Goal: Task Accomplishment & Management: Manage account settings

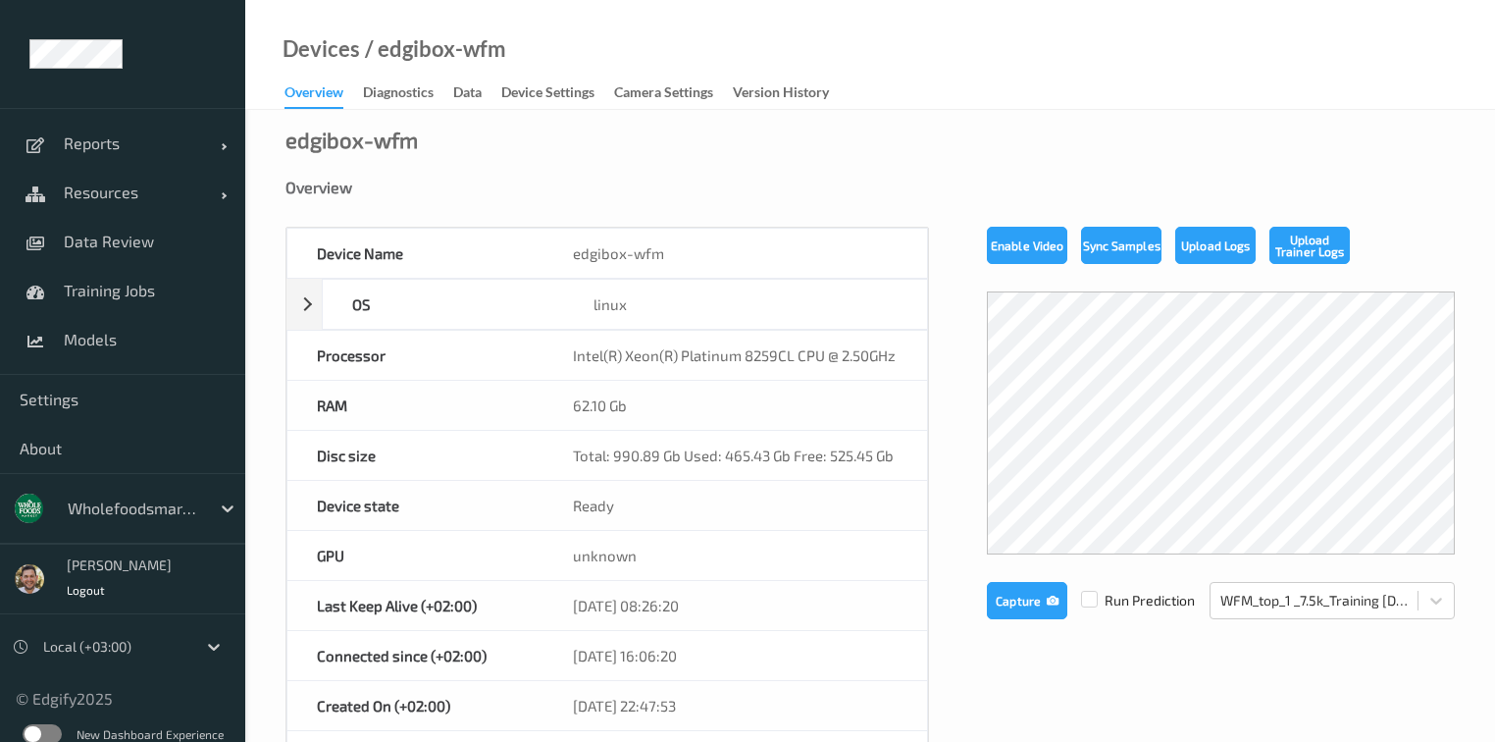
scroll to position [235, 0]
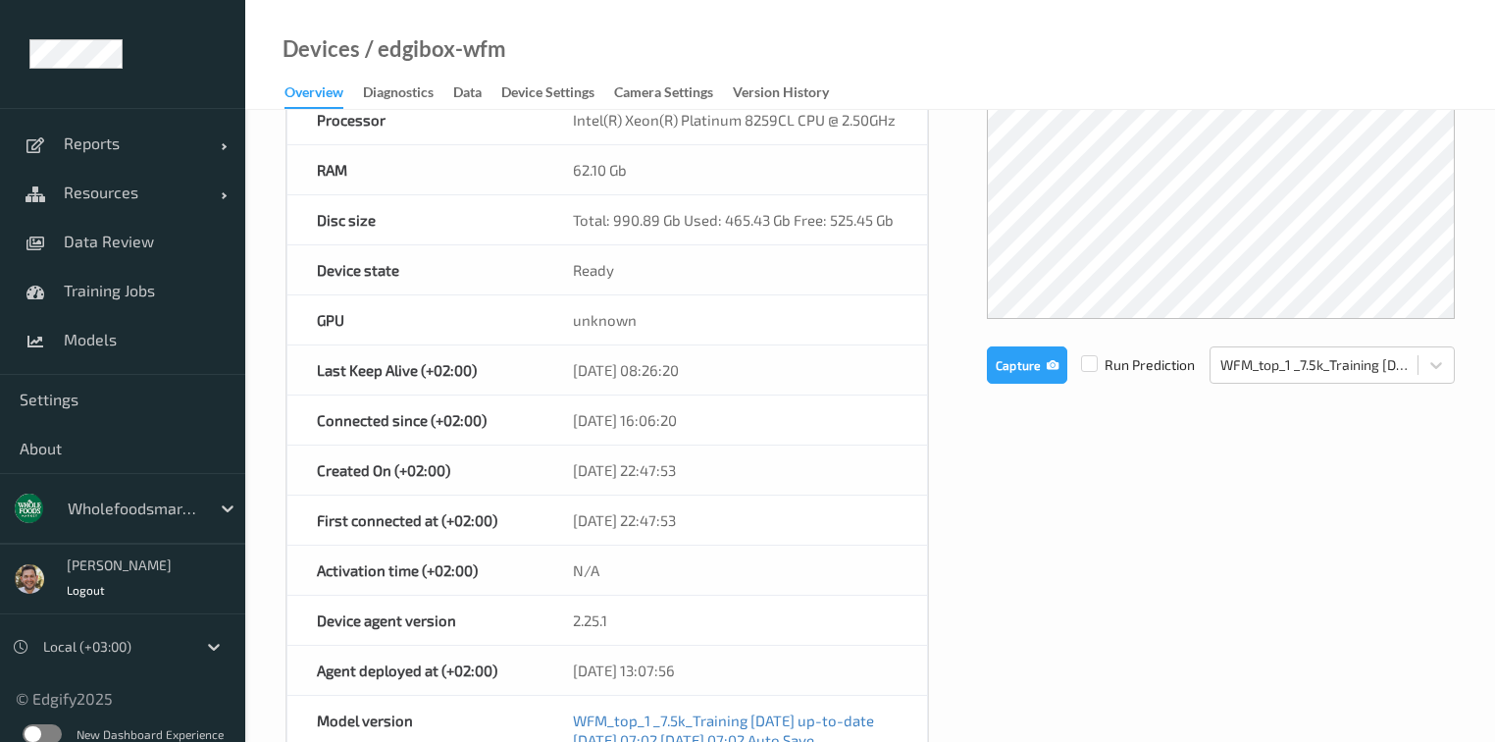
click at [73, 508] on div at bounding box center [134, 508] width 132 height 24
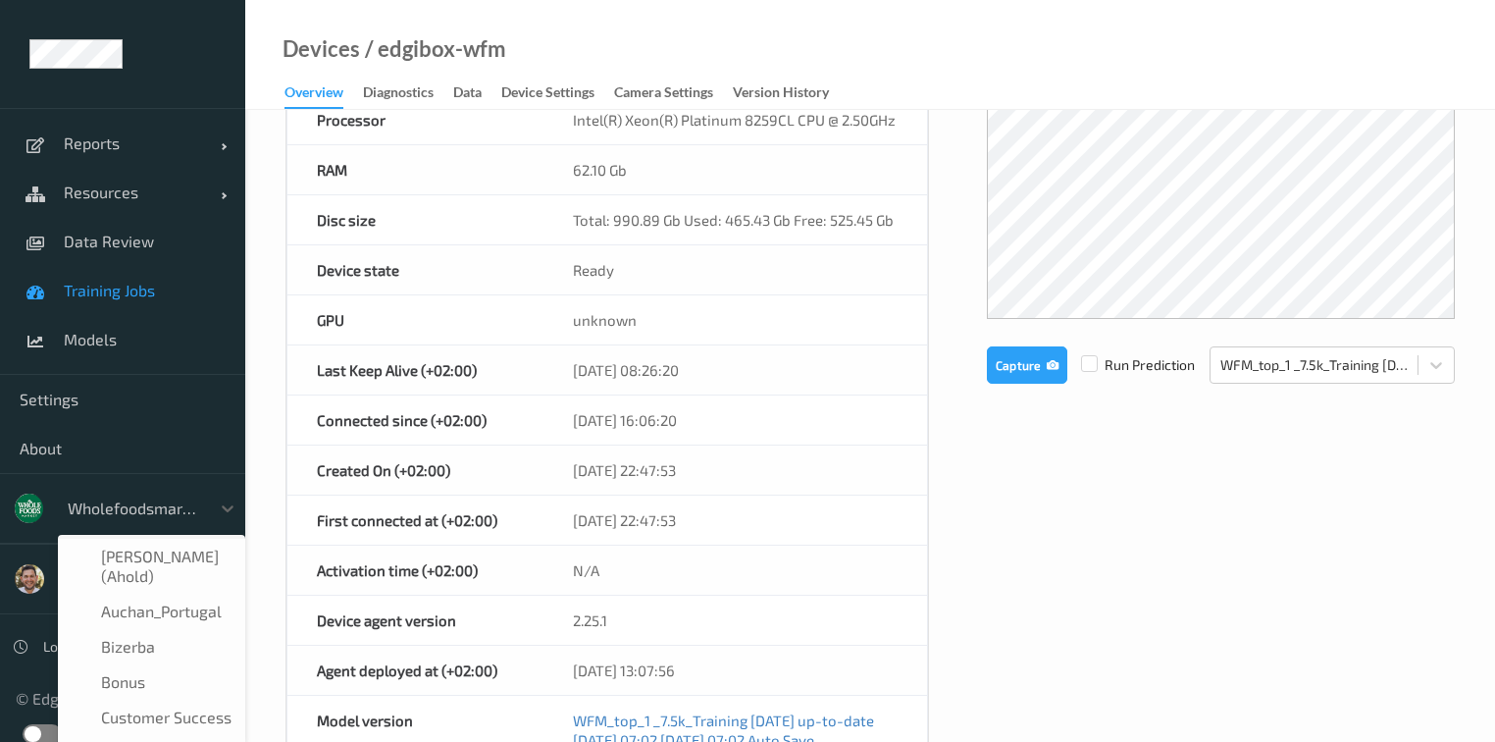
scroll to position [412, 0]
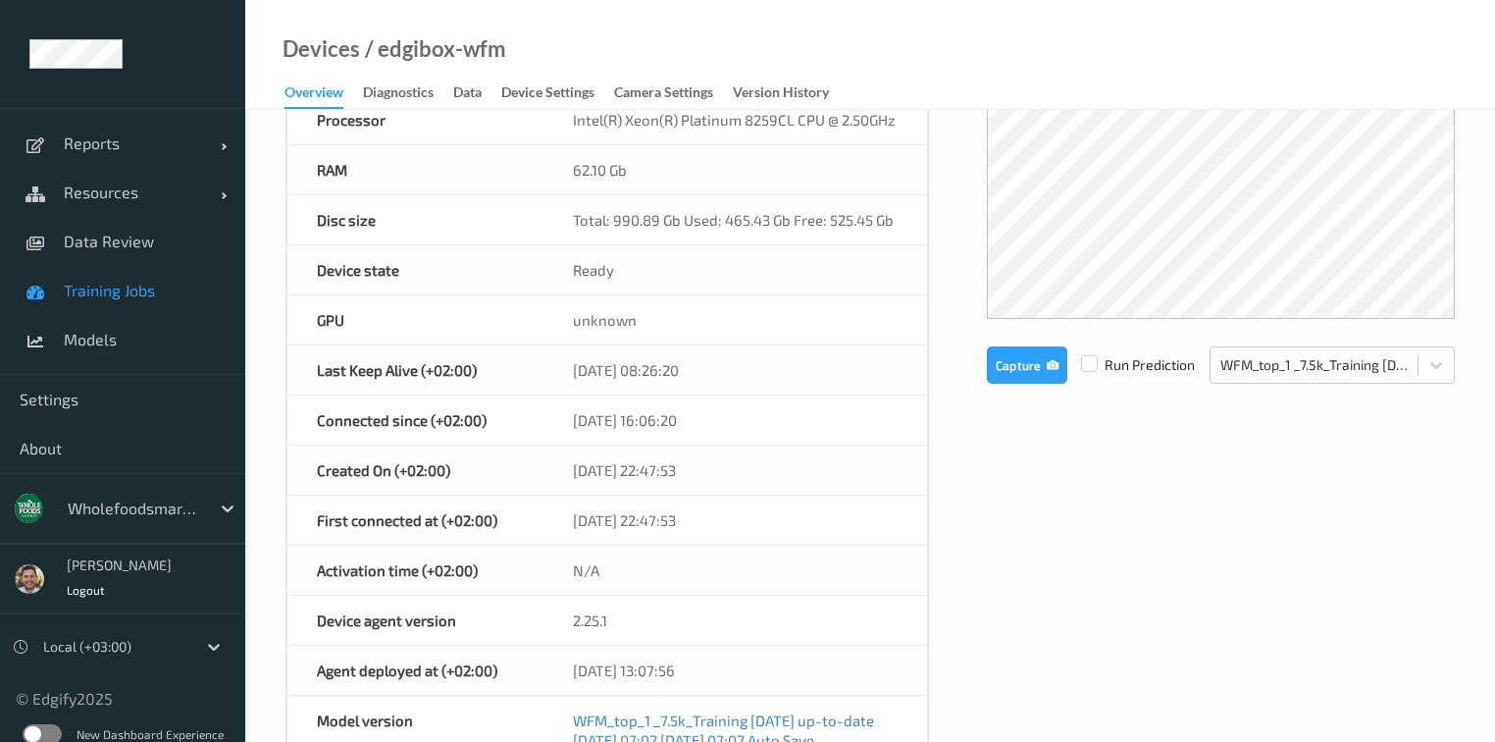
click at [110, 286] on span "Training Jobs" at bounding box center [145, 291] width 162 height 20
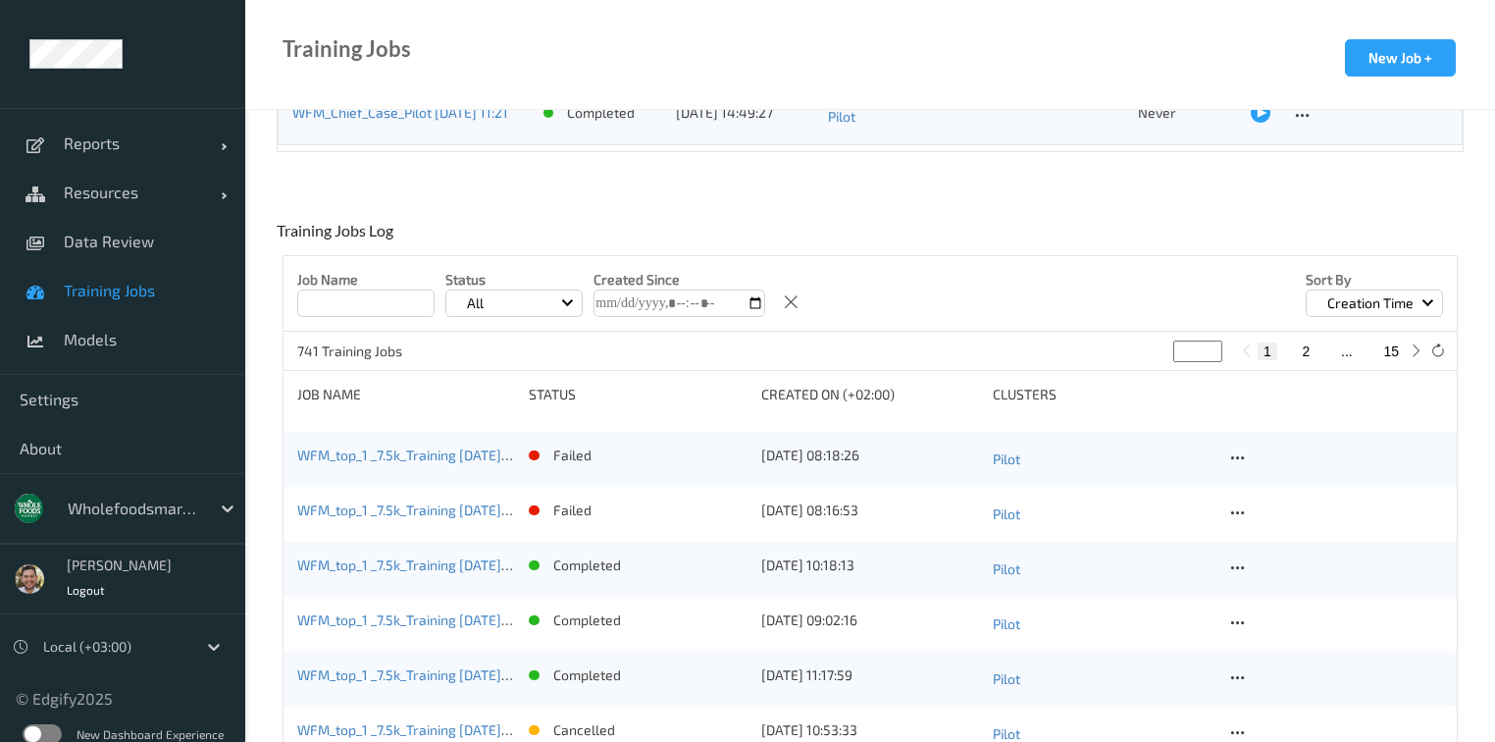
scroll to position [157, 0]
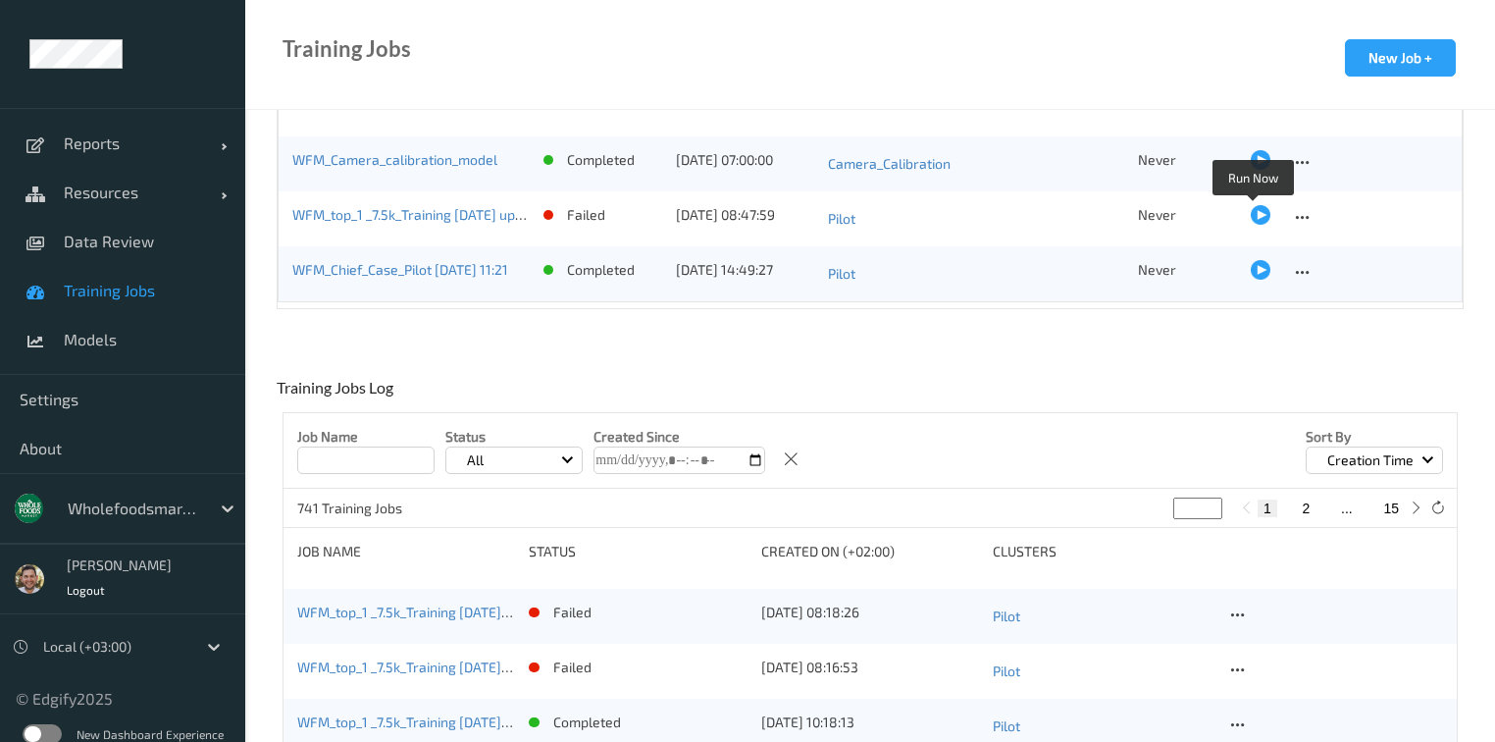
click at [1253, 213] on div at bounding box center [1261, 215] width 20 height 20
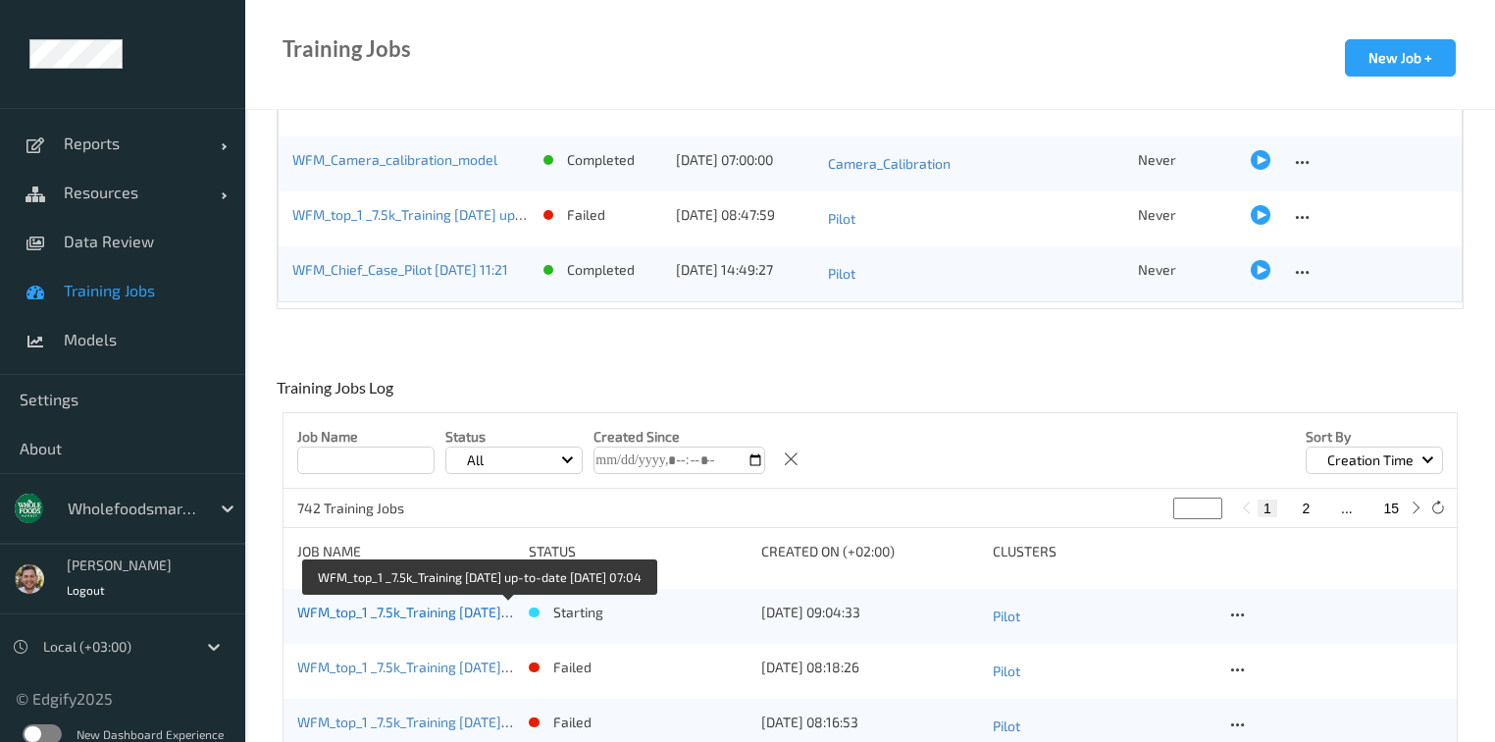
click at [467, 612] on link "WFM_top_1 _7.5k_Training 2025-09-01 up-to-date 2025-10-08 07:04" at bounding box center [476, 611] width 358 height 17
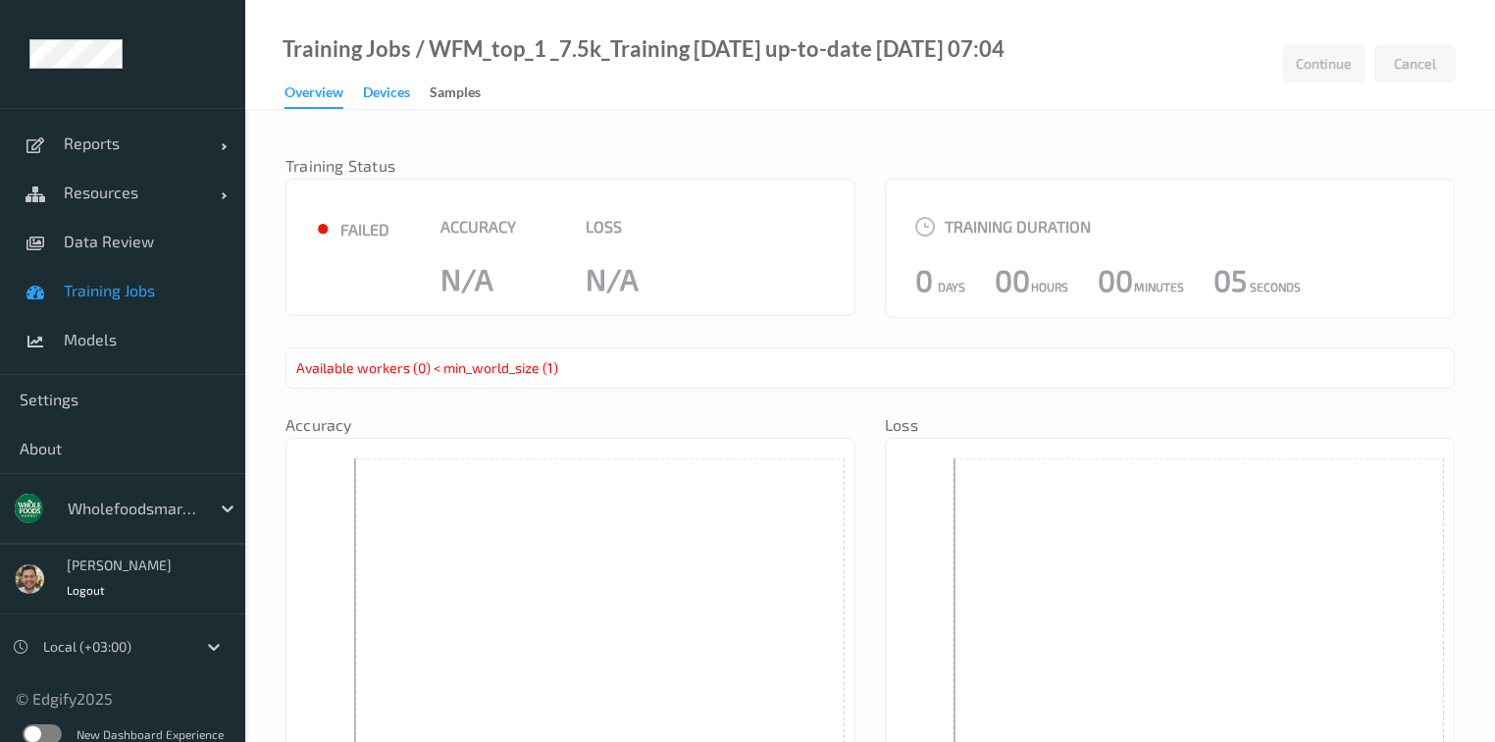
click at [373, 90] on div "Devices" at bounding box center [386, 94] width 47 height 25
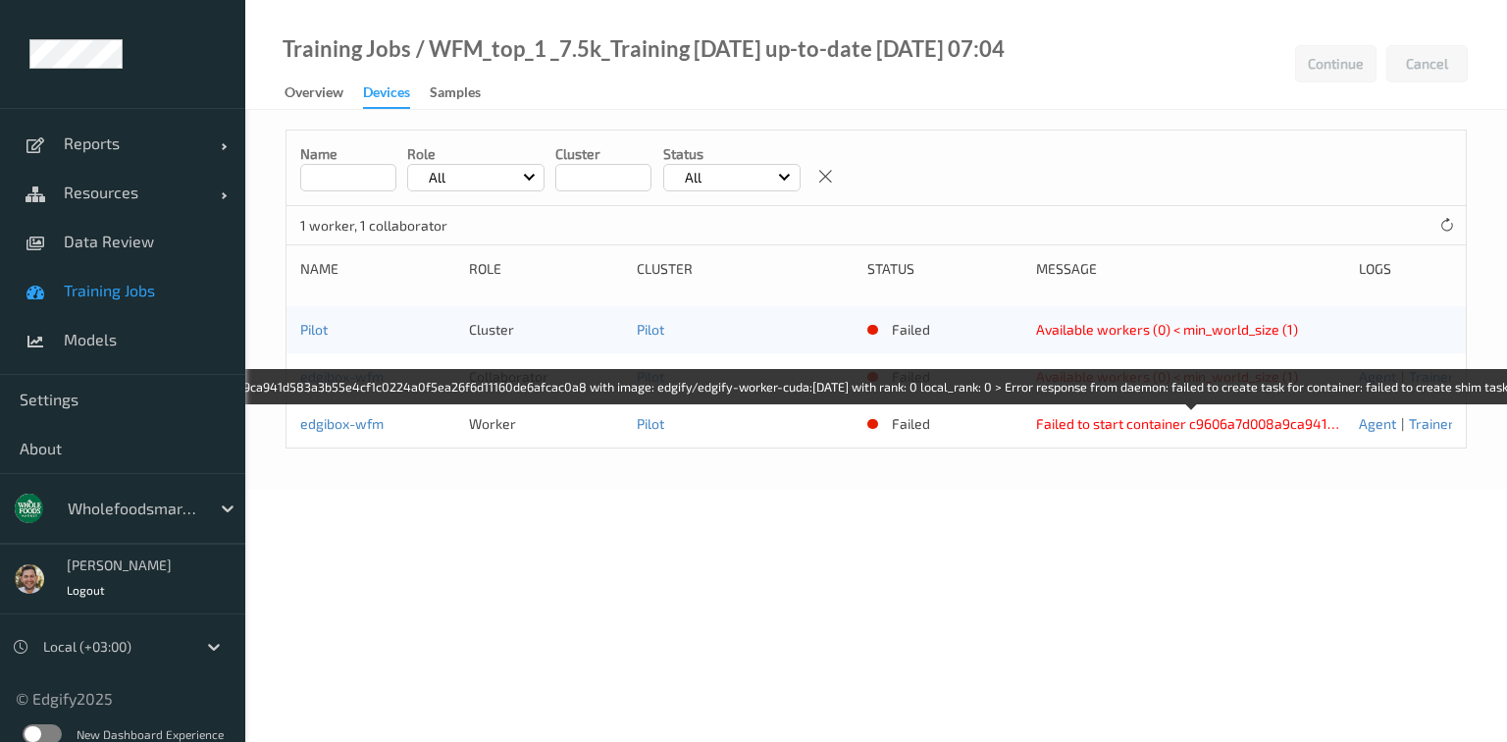
click at [1223, 421] on div "Failed to start container c9606a7d008a9ca941d583a3b55e4cf1c0224a0f5ea26f6d11160…" at bounding box center [1190, 424] width 309 height 20
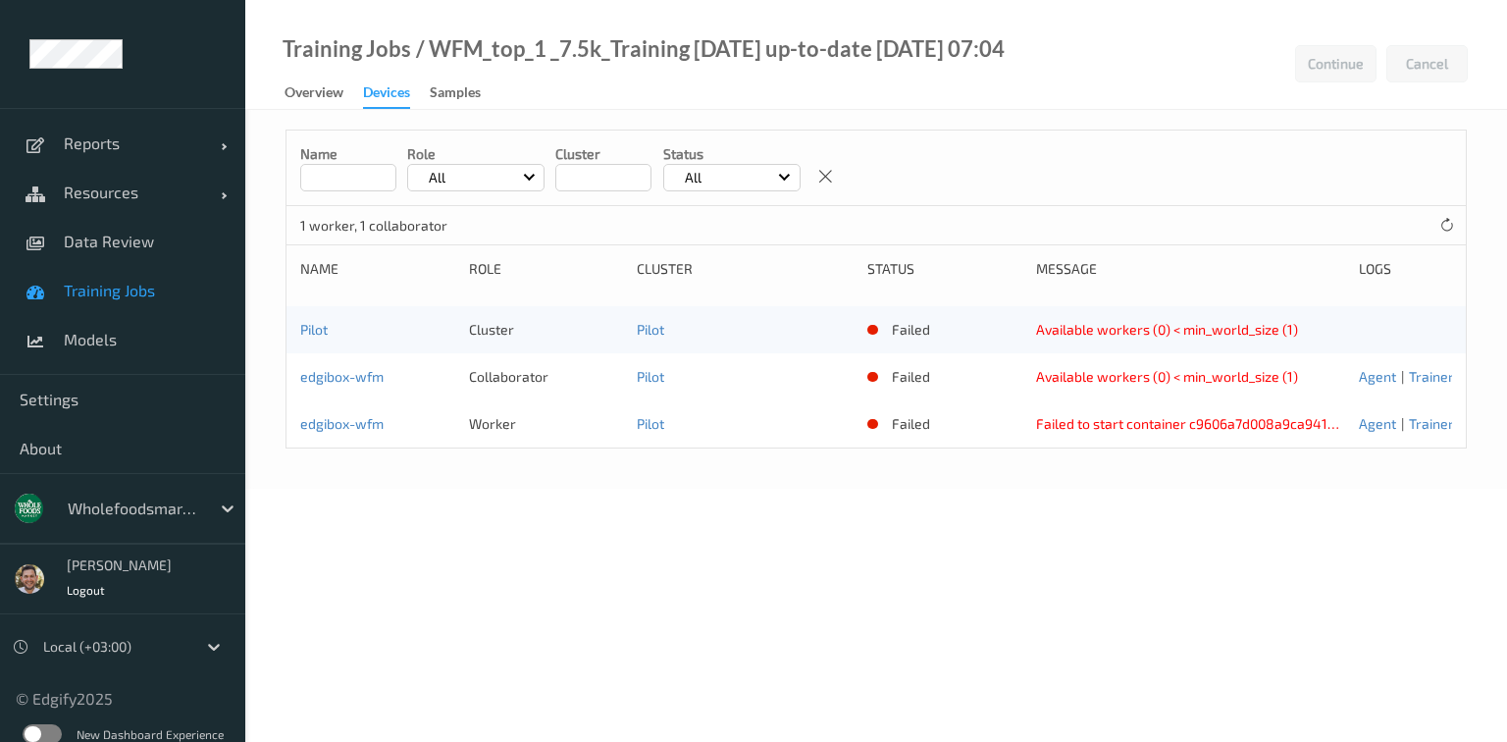
click at [71, 305] on link "Training Jobs" at bounding box center [122, 290] width 245 height 49
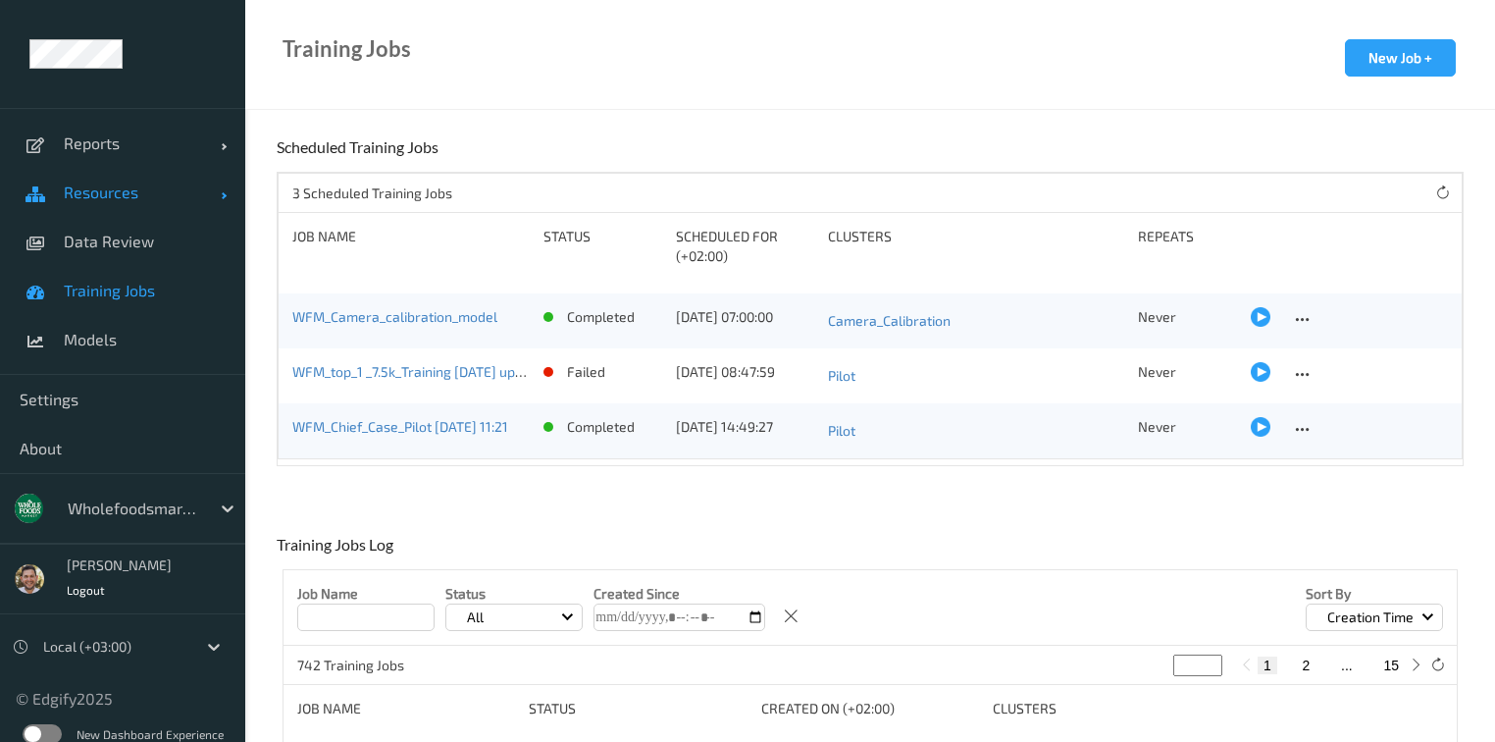
click at [144, 208] on link "Resources" at bounding box center [122, 192] width 245 height 49
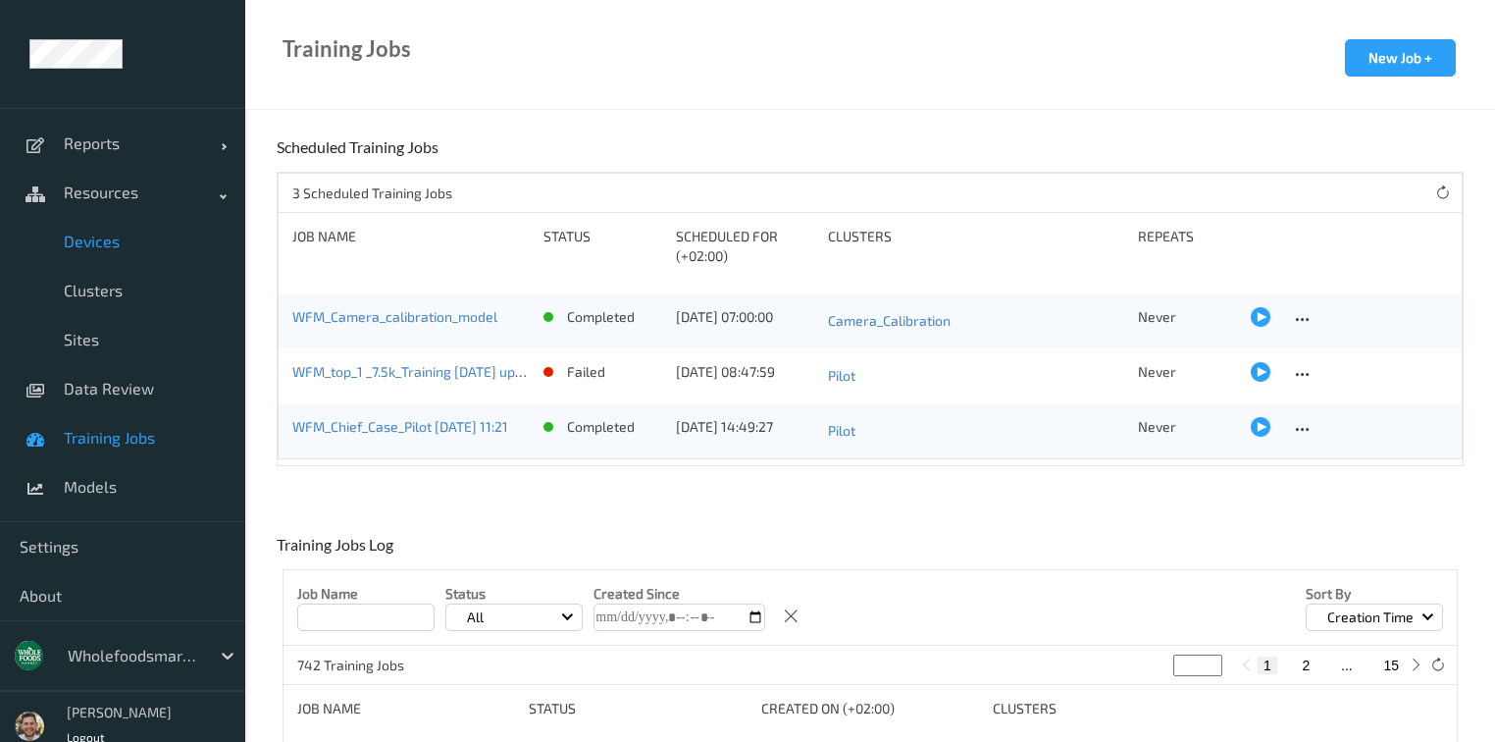
click at [129, 240] on span "Devices" at bounding box center [145, 242] width 162 height 20
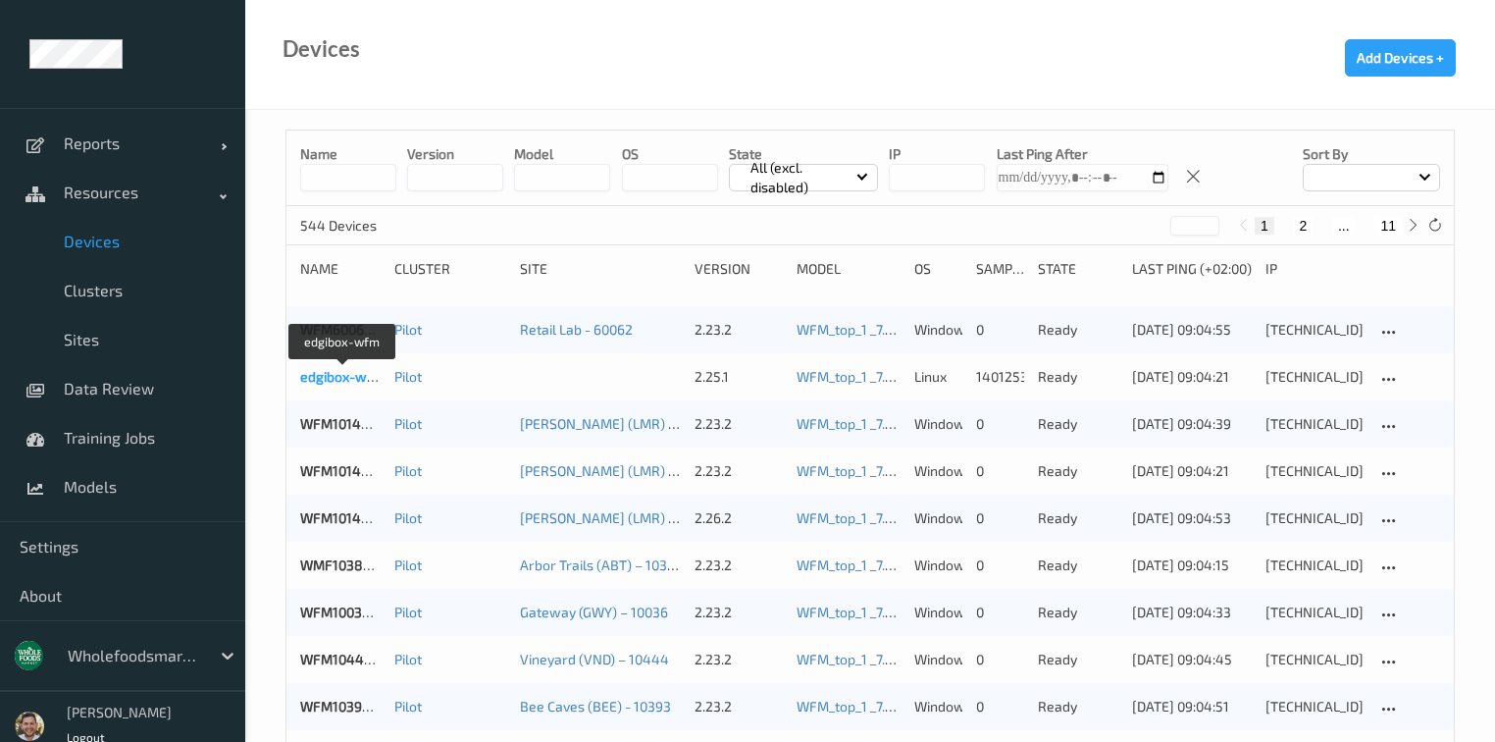
click at [322, 372] on link "edgibox-wfm" at bounding box center [341, 376] width 83 height 17
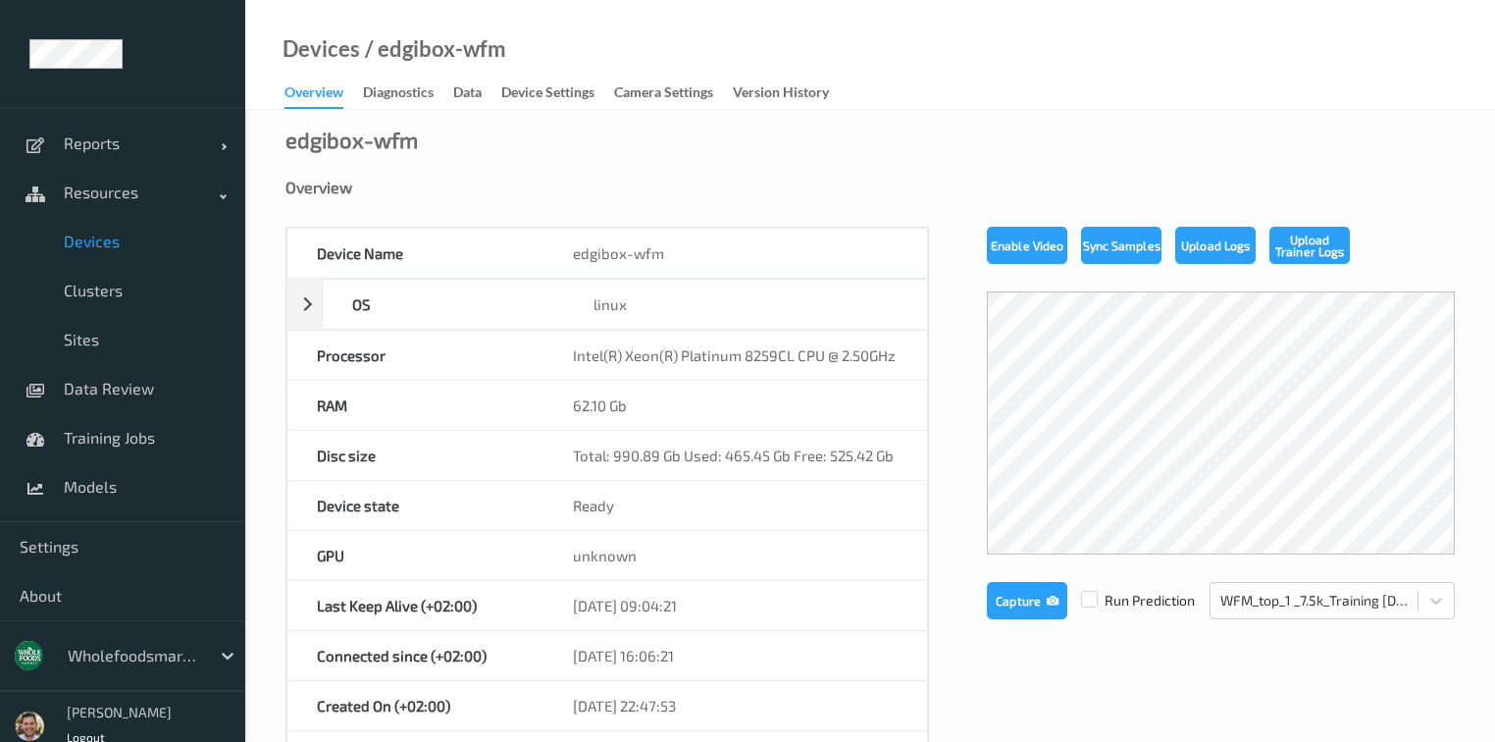
click at [453, 90] on link "Diagnostics" at bounding box center [408, 92] width 90 height 27
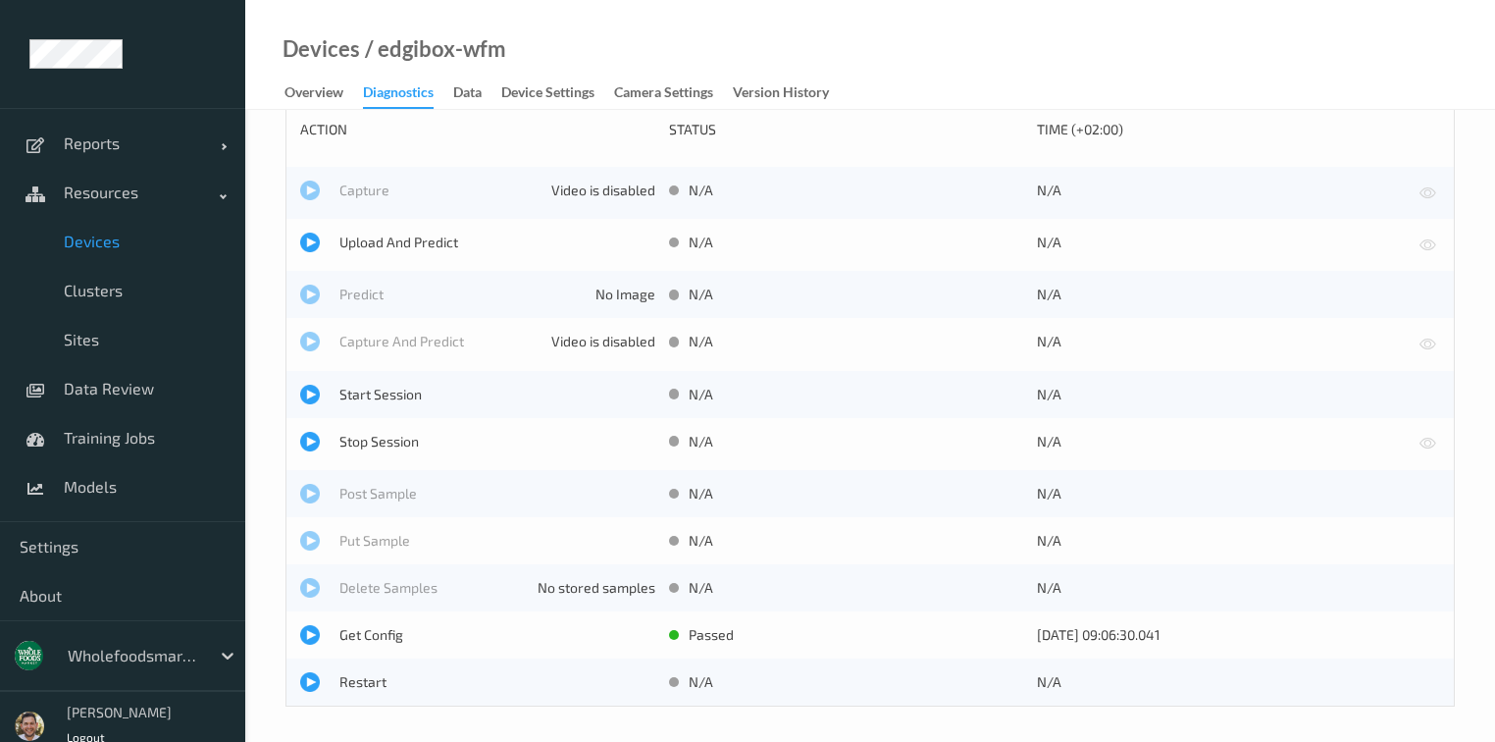
scroll to position [38, 0]
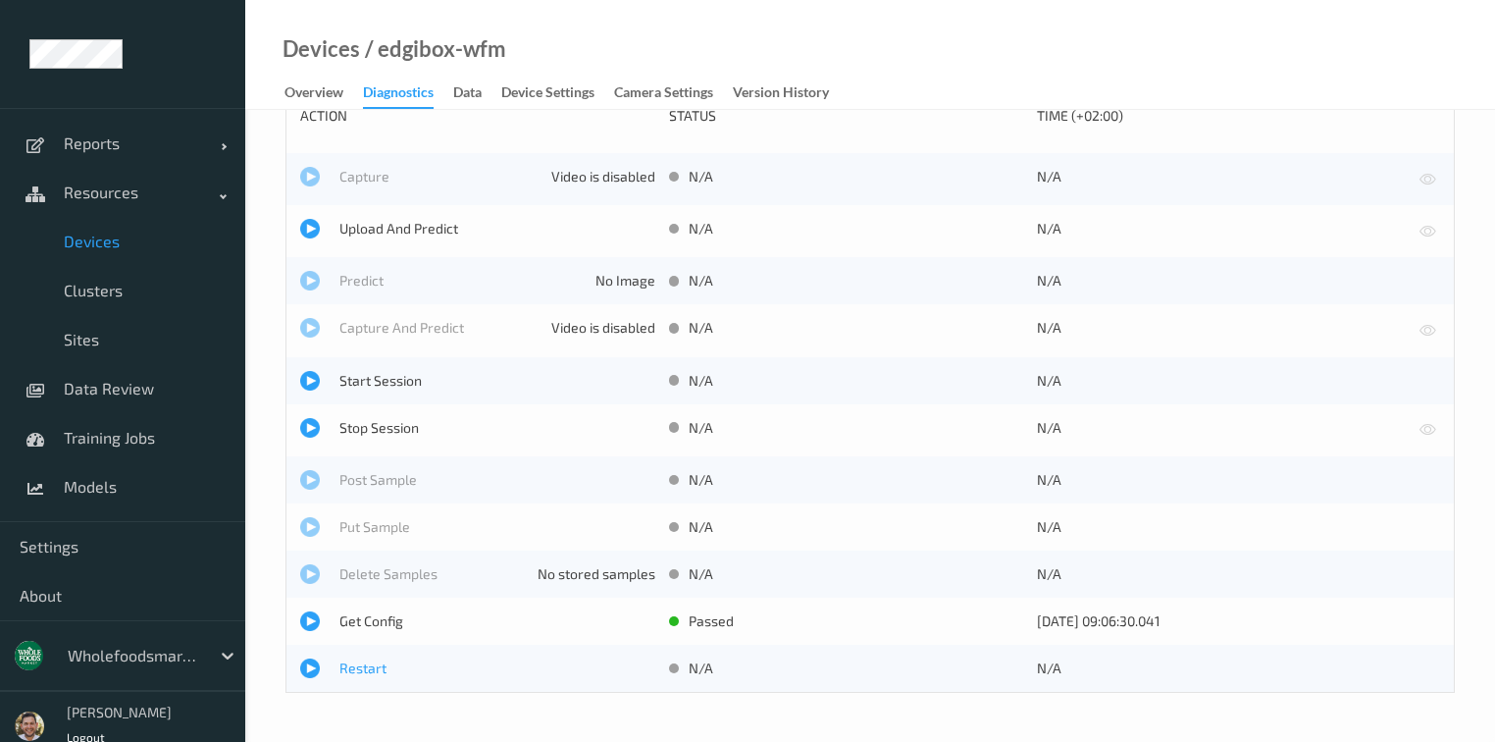
click at [317, 671] on div at bounding box center [310, 668] width 20 height 20
click at [88, 242] on span "Devices" at bounding box center [145, 242] width 162 height 20
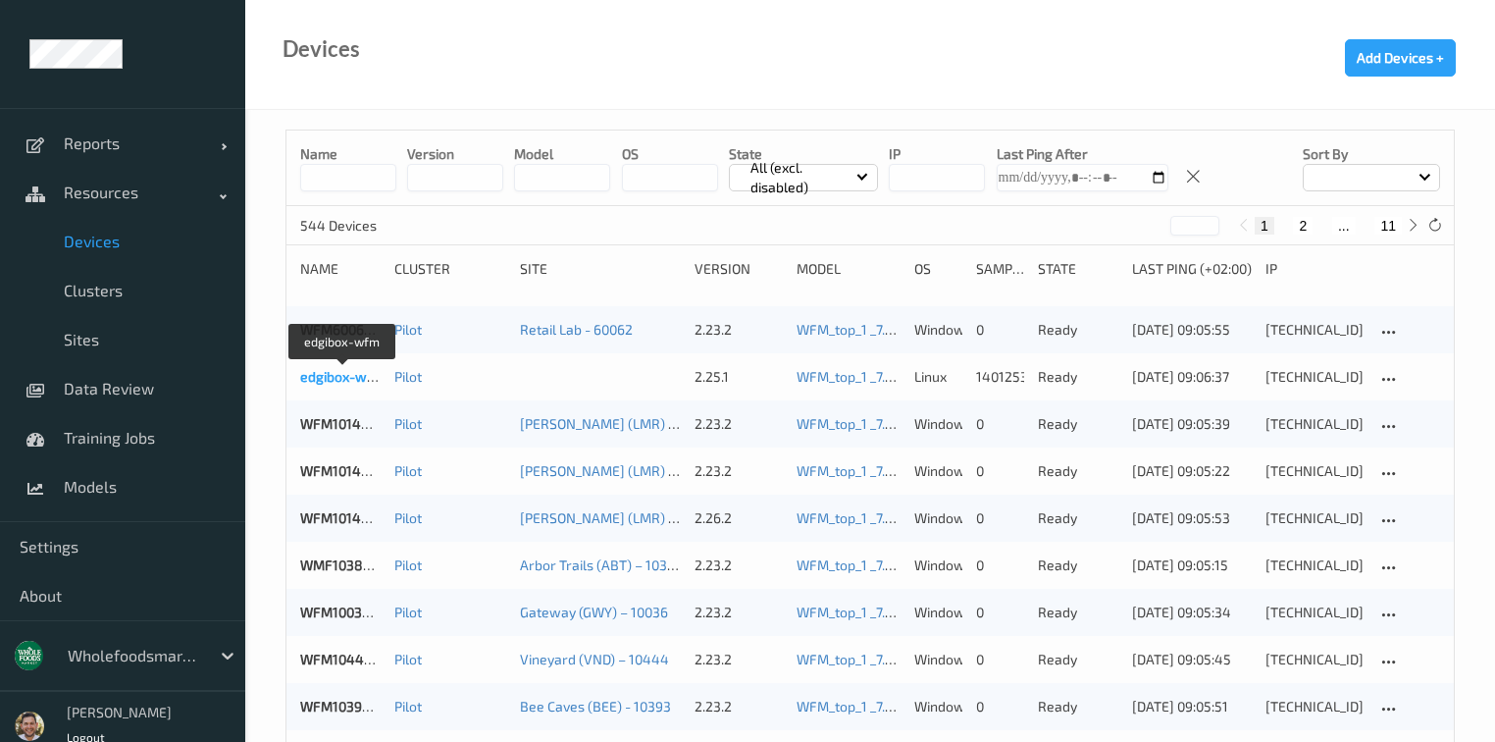
click at [348, 374] on link "edgibox-wfm" at bounding box center [341, 376] width 83 height 17
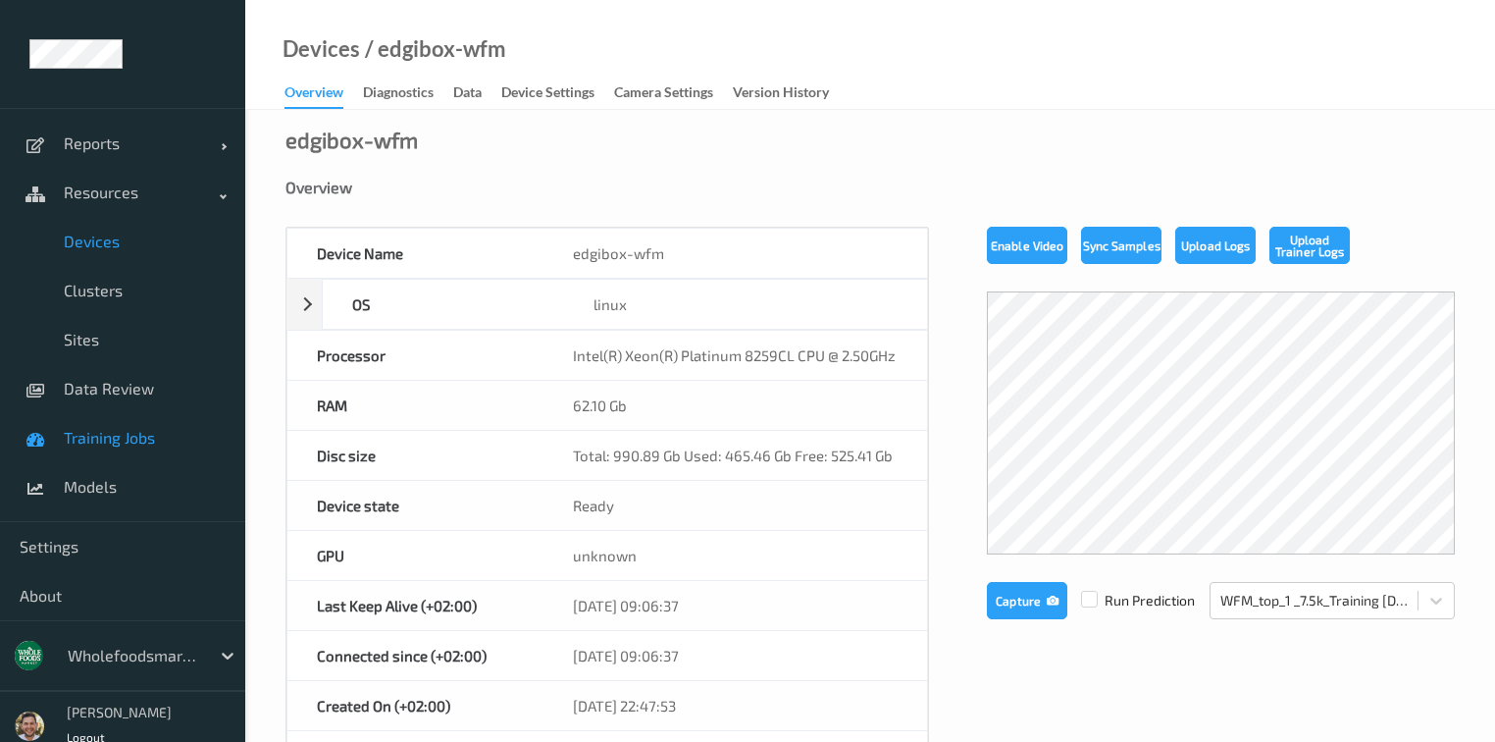
click at [86, 432] on span "Training Jobs" at bounding box center [145, 438] width 162 height 20
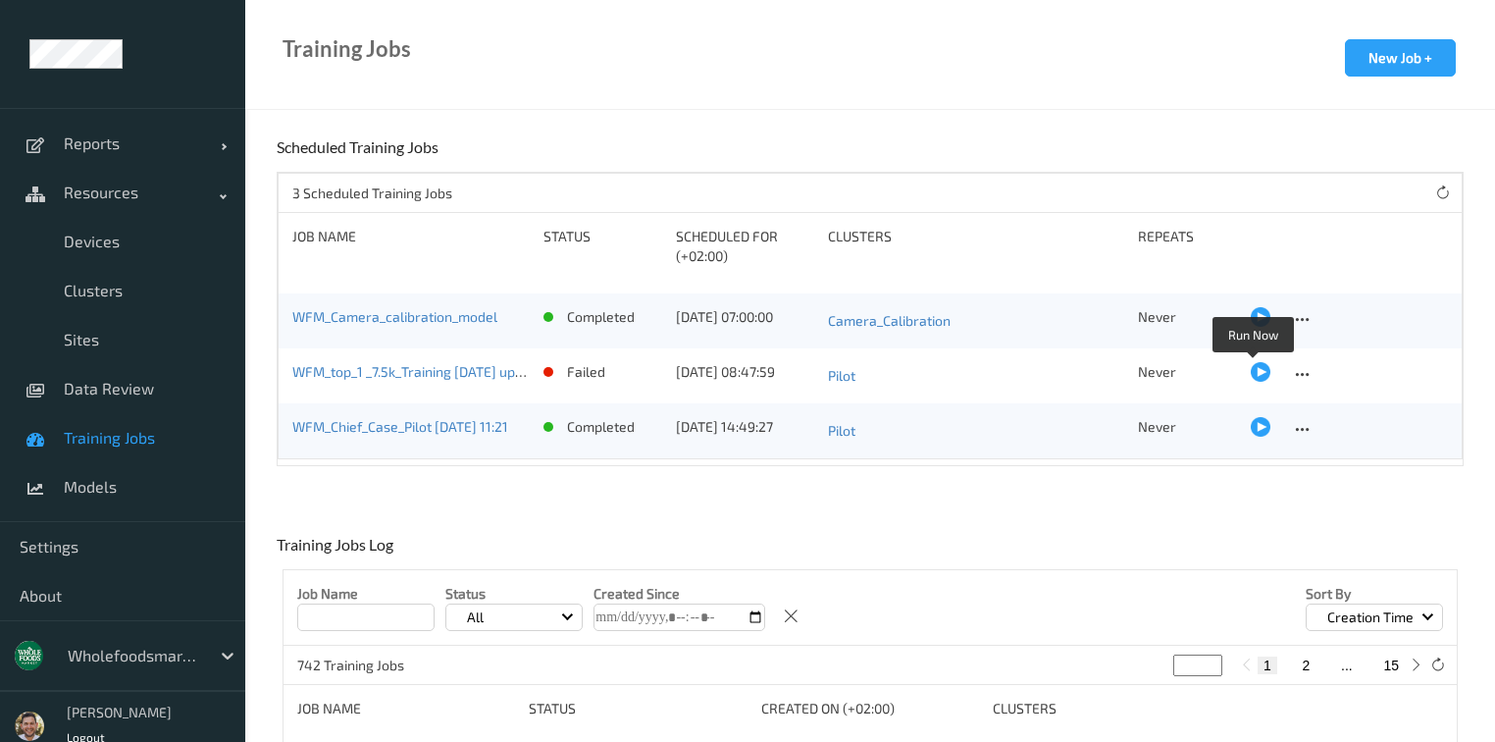
click at [1255, 373] on div at bounding box center [1261, 372] width 20 height 20
click at [1251, 373] on div at bounding box center [1261, 372] width 20 height 20
click at [110, 650] on div at bounding box center [134, 656] width 132 height 24
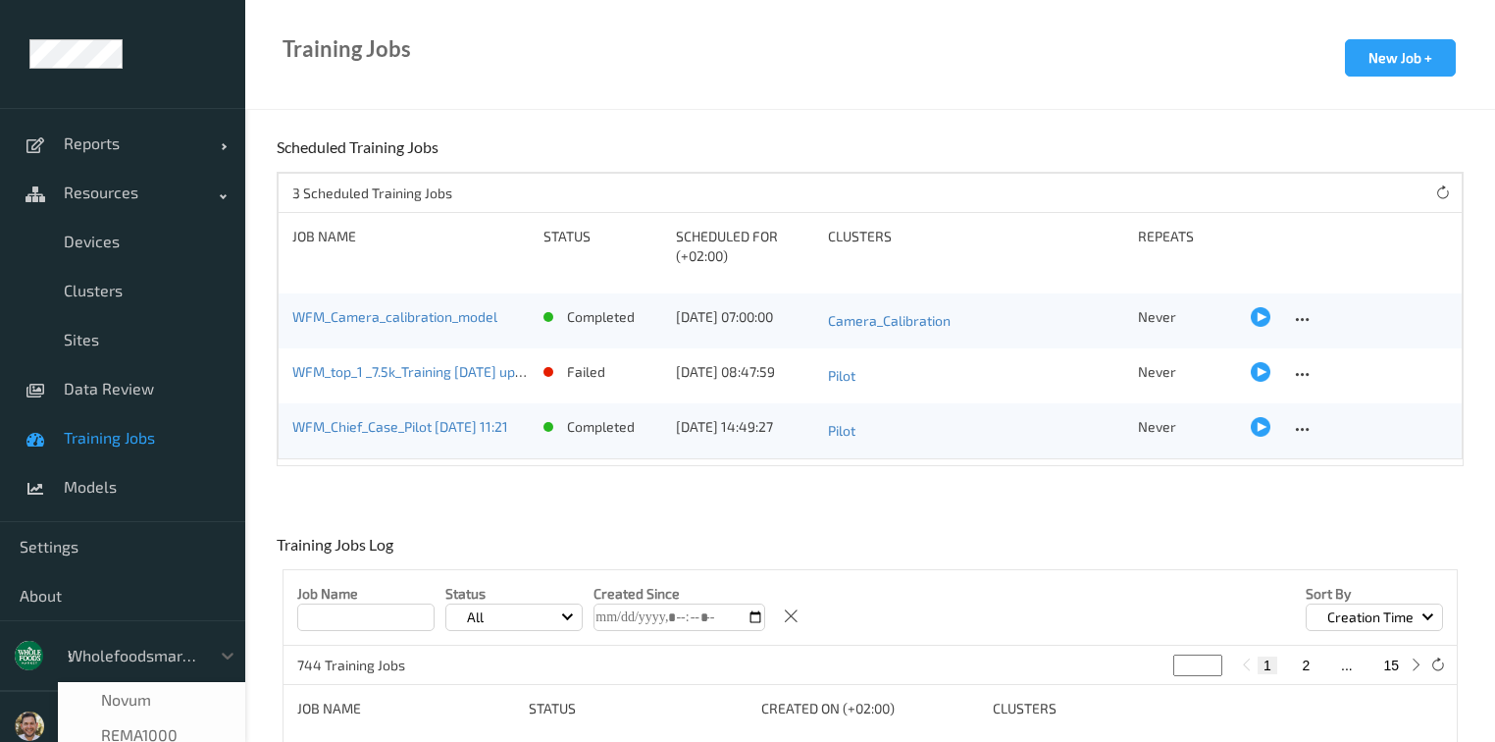
type input "shu"
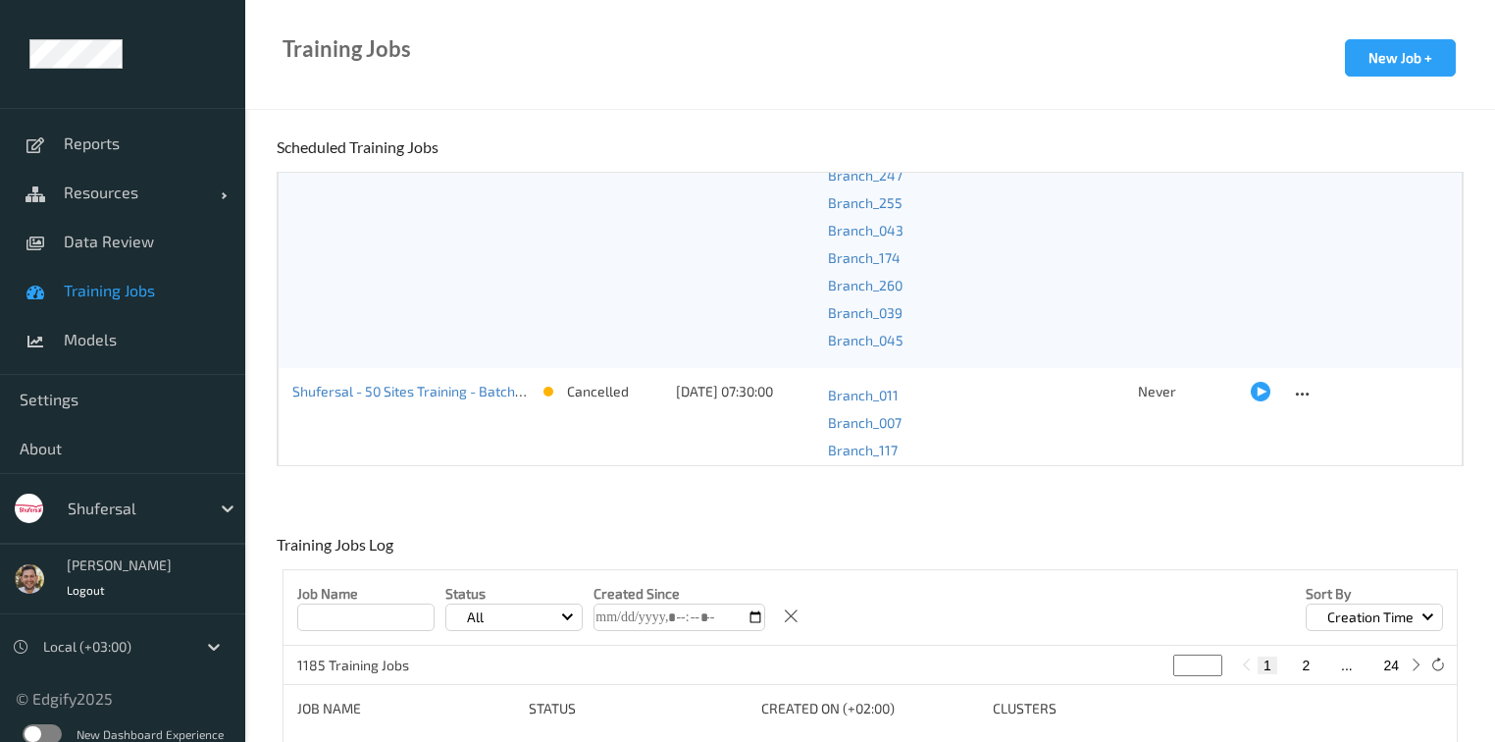
scroll to position [1334, 0]
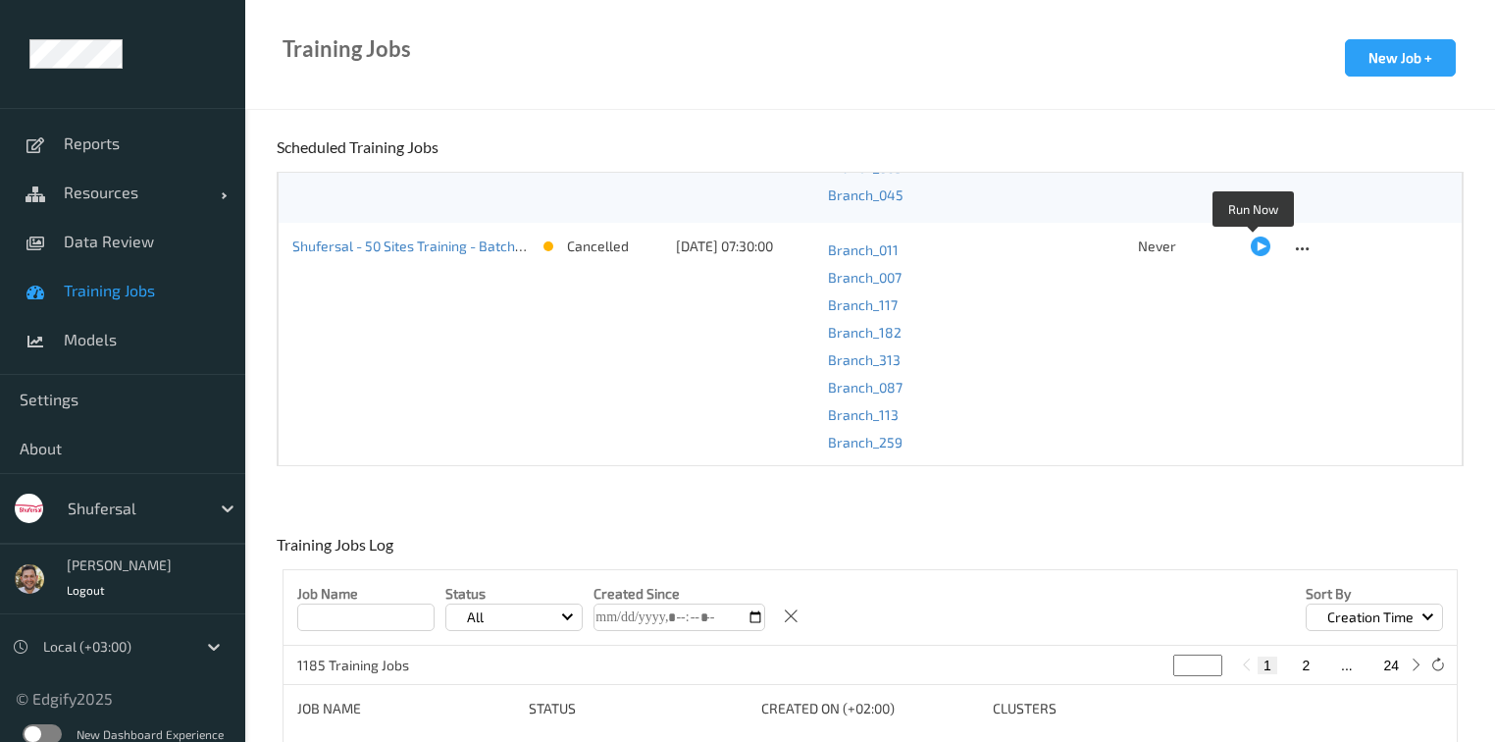
click at [1256, 246] on div at bounding box center [1261, 246] width 20 height 20
click at [135, 188] on span "Resources" at bounding box center [142, 192] width 157 height 20
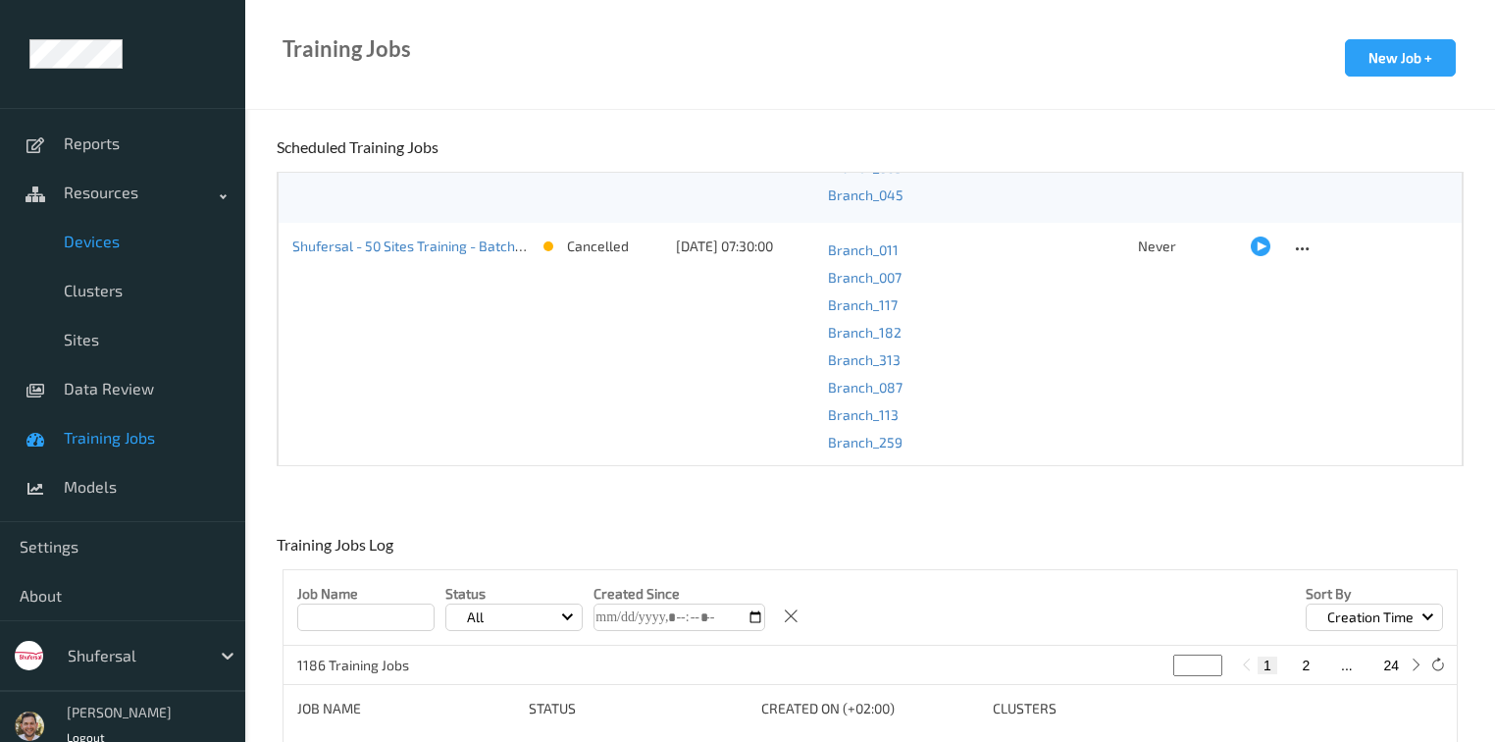
click at [134, 259] on link "Devices" at bounding box center [122, 241] width 245 height 49
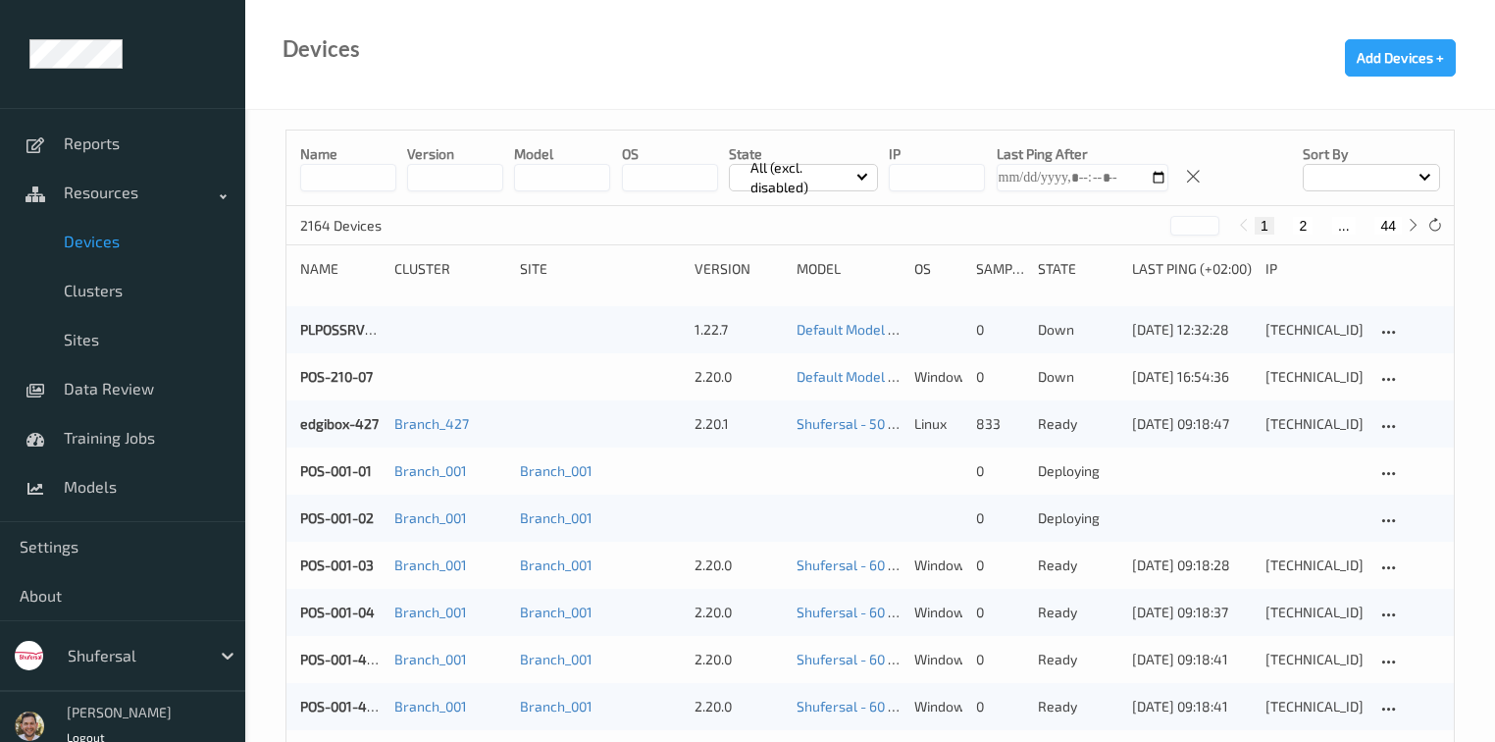
click at [372, 164] on input at bounding box center [348, 177] width 96 height 27
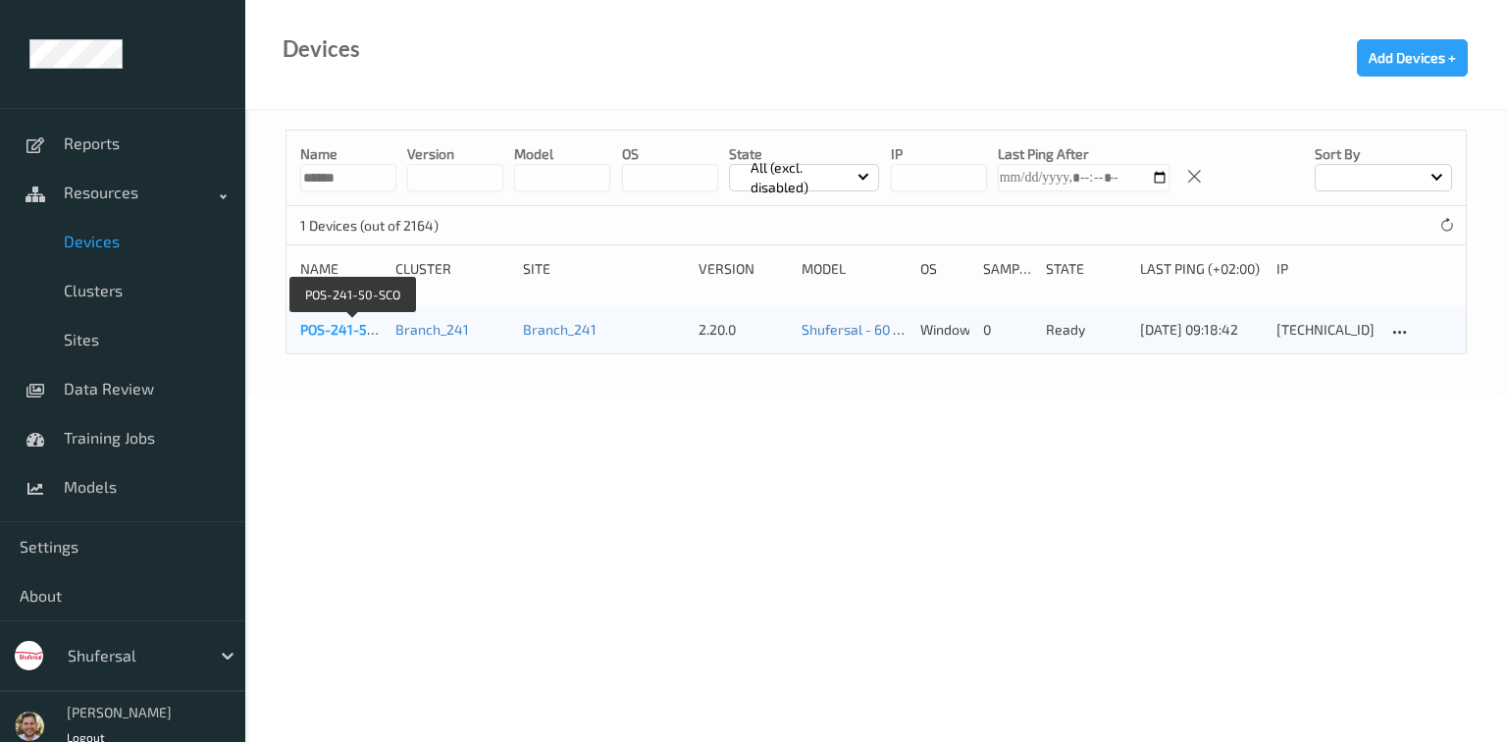
type input "******"
click at [313, 331] on link "POS-241-50-SCO" at bounding box center [352, 329] width 105 height 17
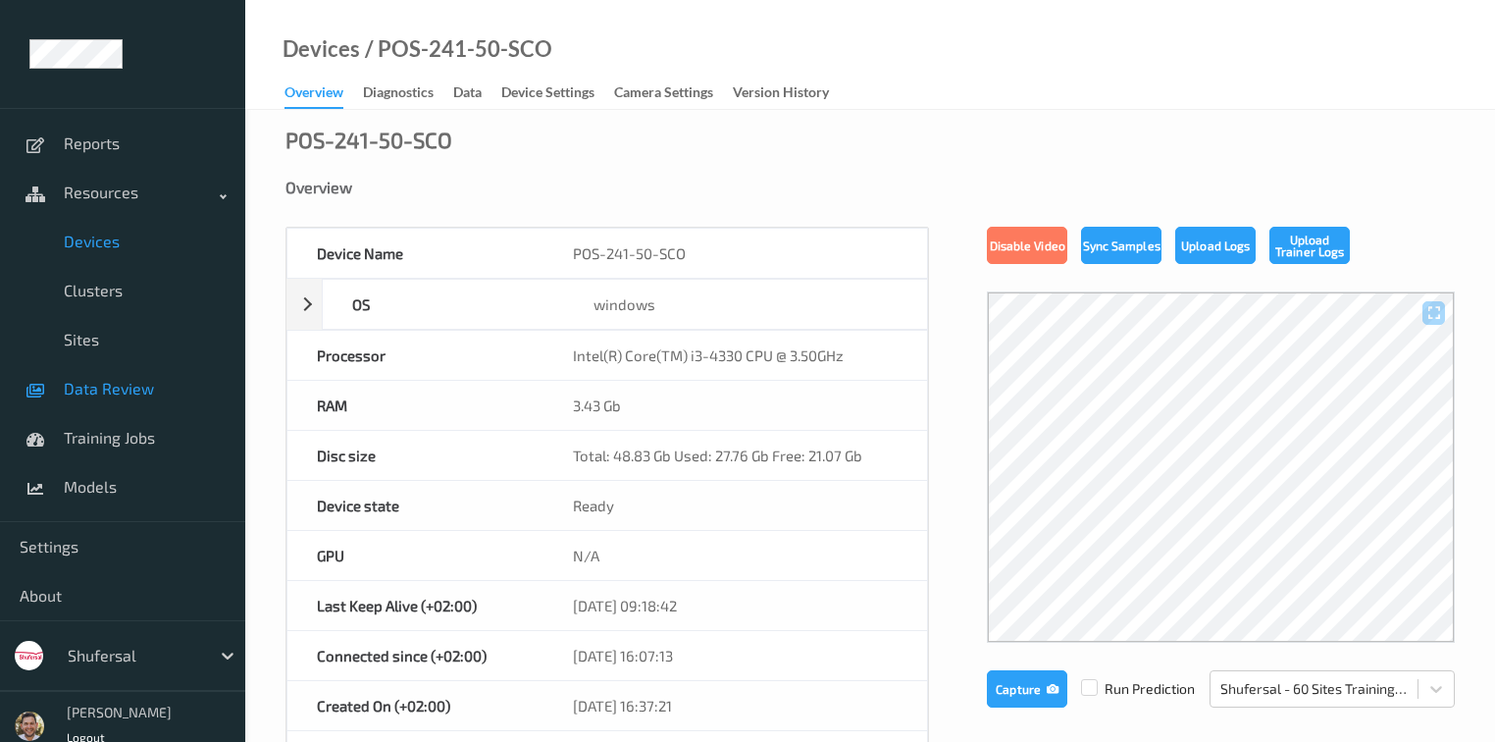
click at [120, 387] on span "Data Review" at bounding box center [145, 389] width 162 height 20
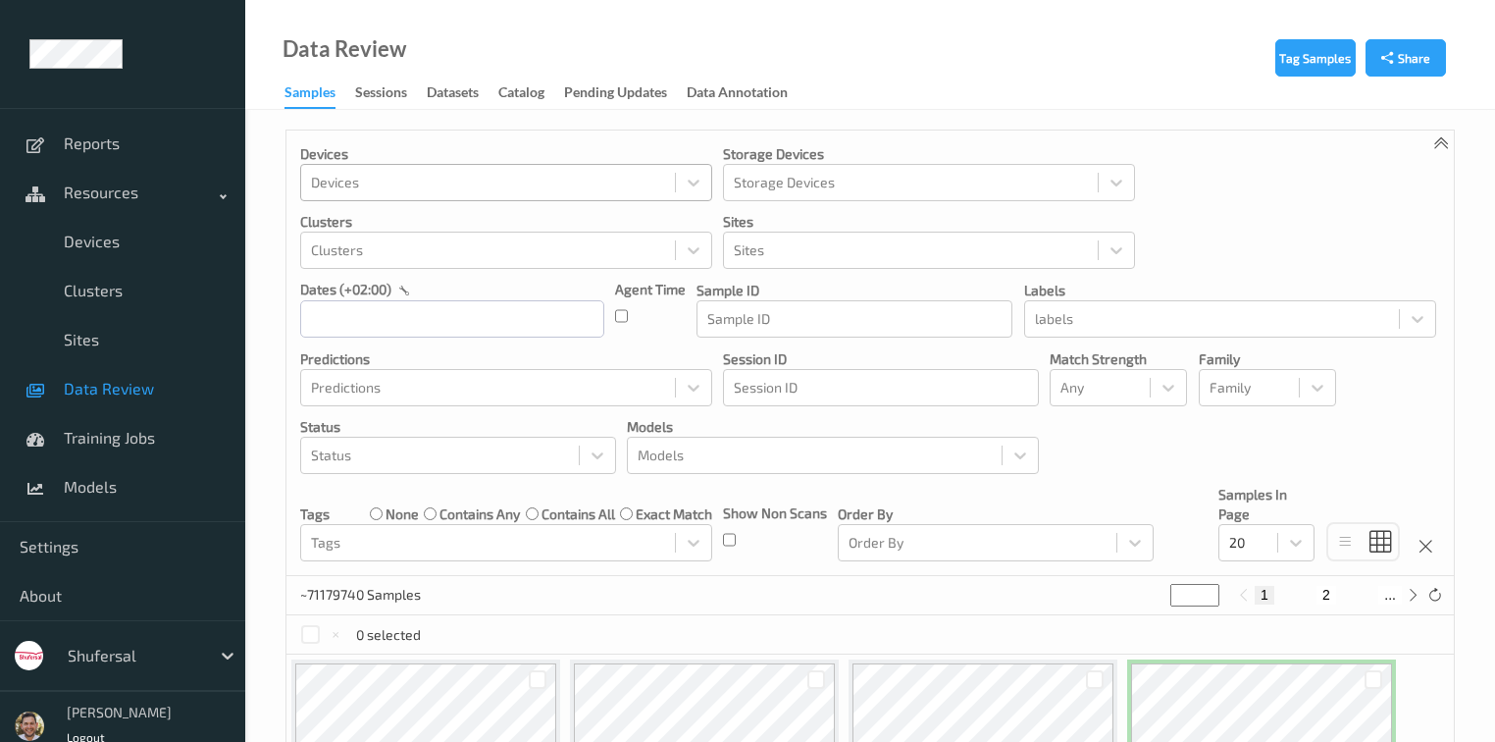
click at [401, 167] on div "Devices" at bounding box center [488, 182] width 374 height 31
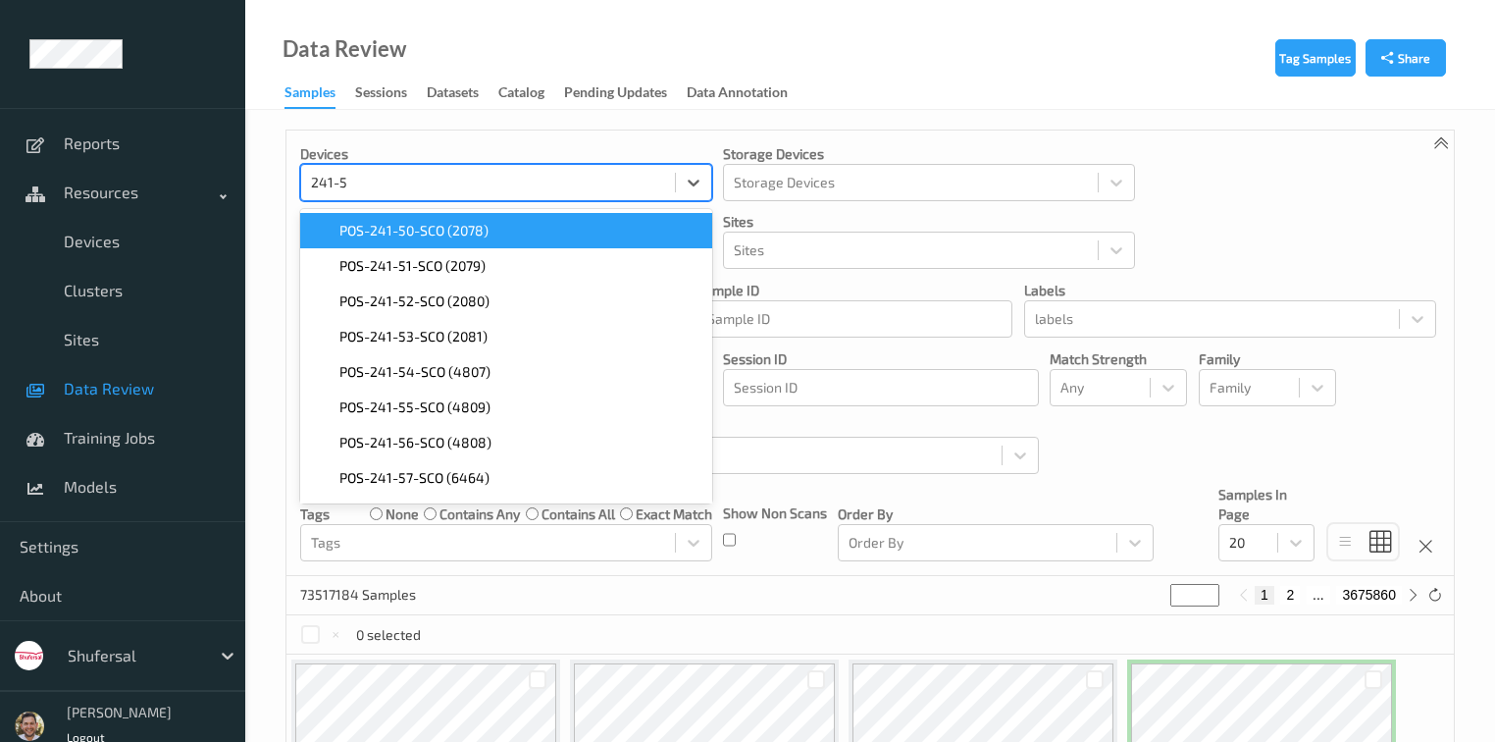
type input "241-50"
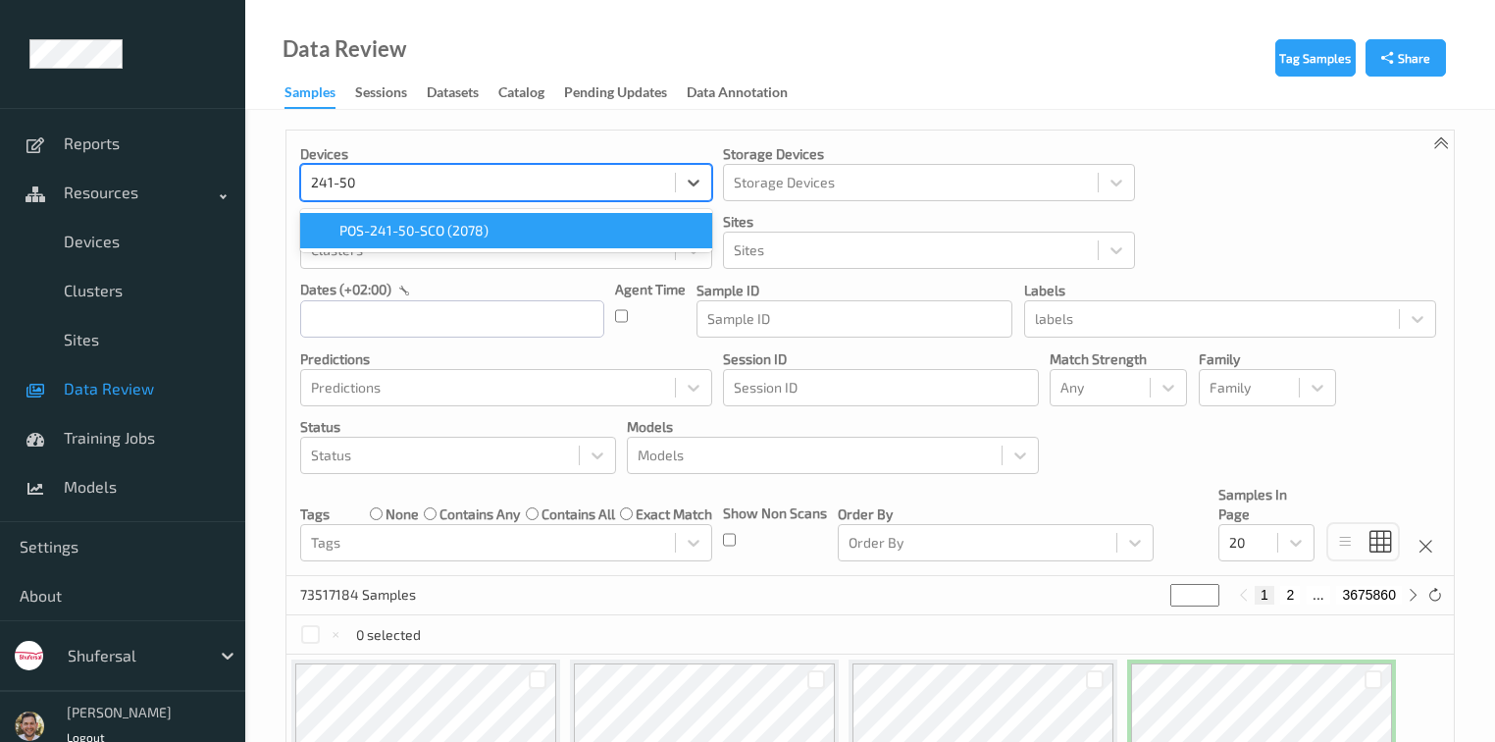
click at [413, 229] on span "POS-241-50-SCO (2078)" at bounding box center [413, 231] width 149 height 20
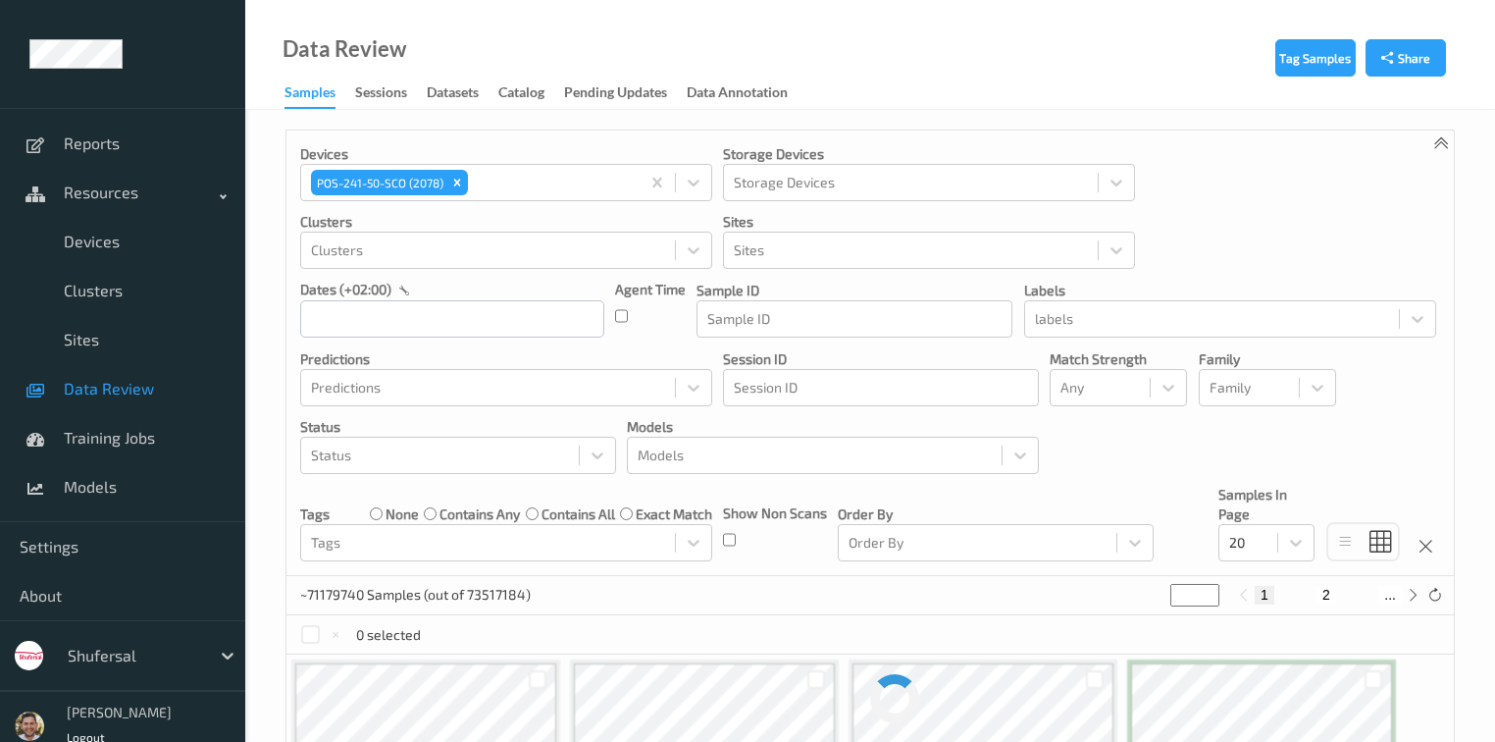
click at [380, 318] on input "text" at bounding box center [452, 318] width 304 height 37
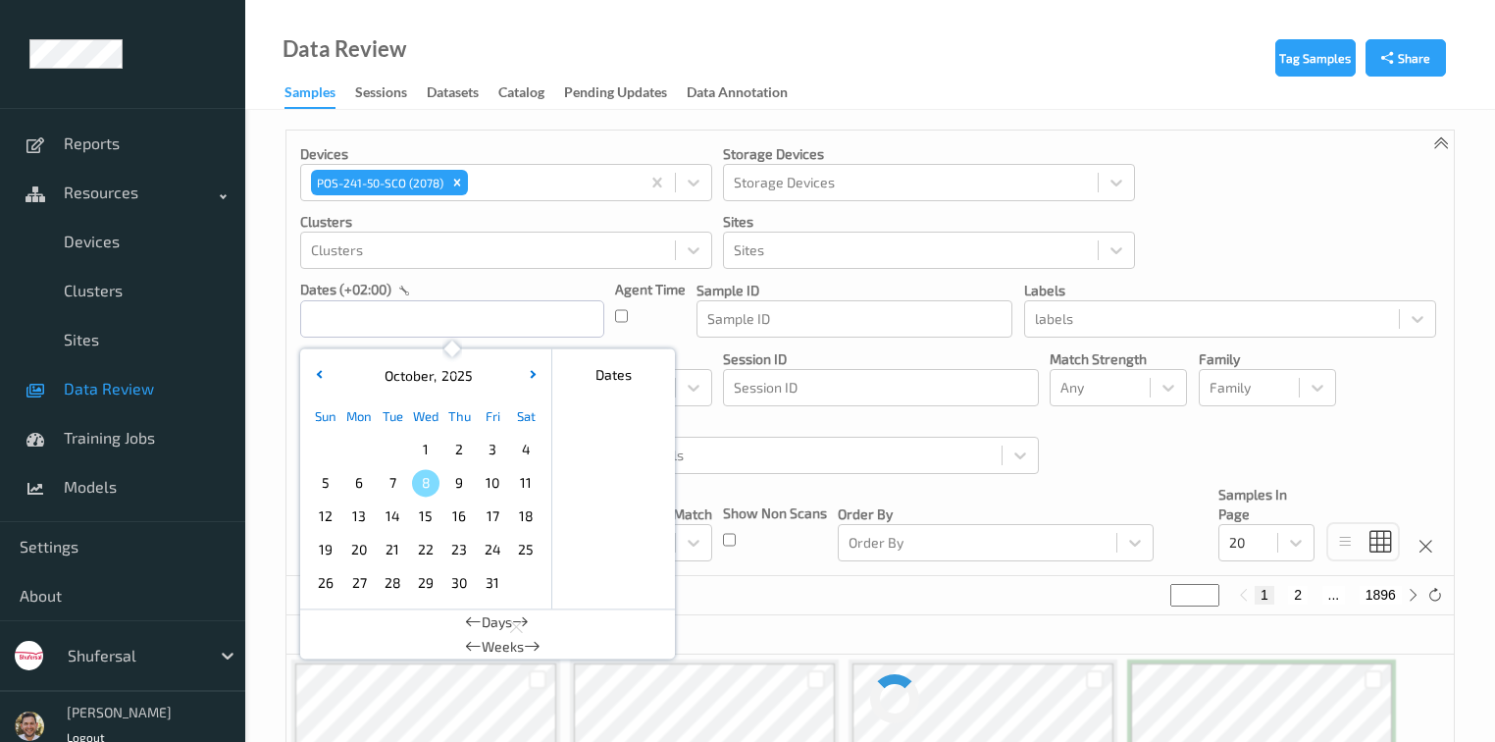
click at [419, 493] on span "8" at bounding box center [425, 482] width 27 height 27
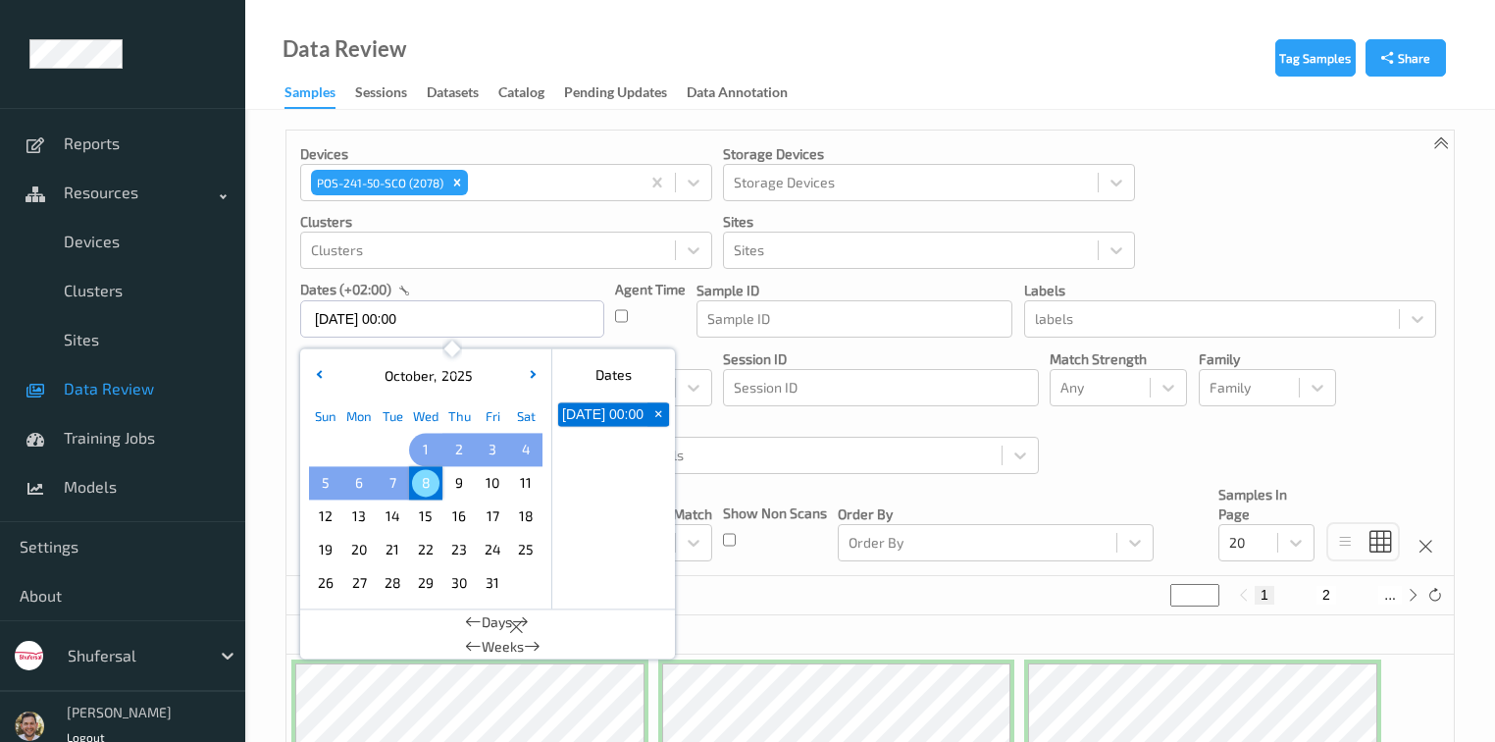
click at [428, 451] on span "1" at bounding box center [425, 449] width 27 height 27
type input "[DATE] 00:00 -> [DATE] 23:59"
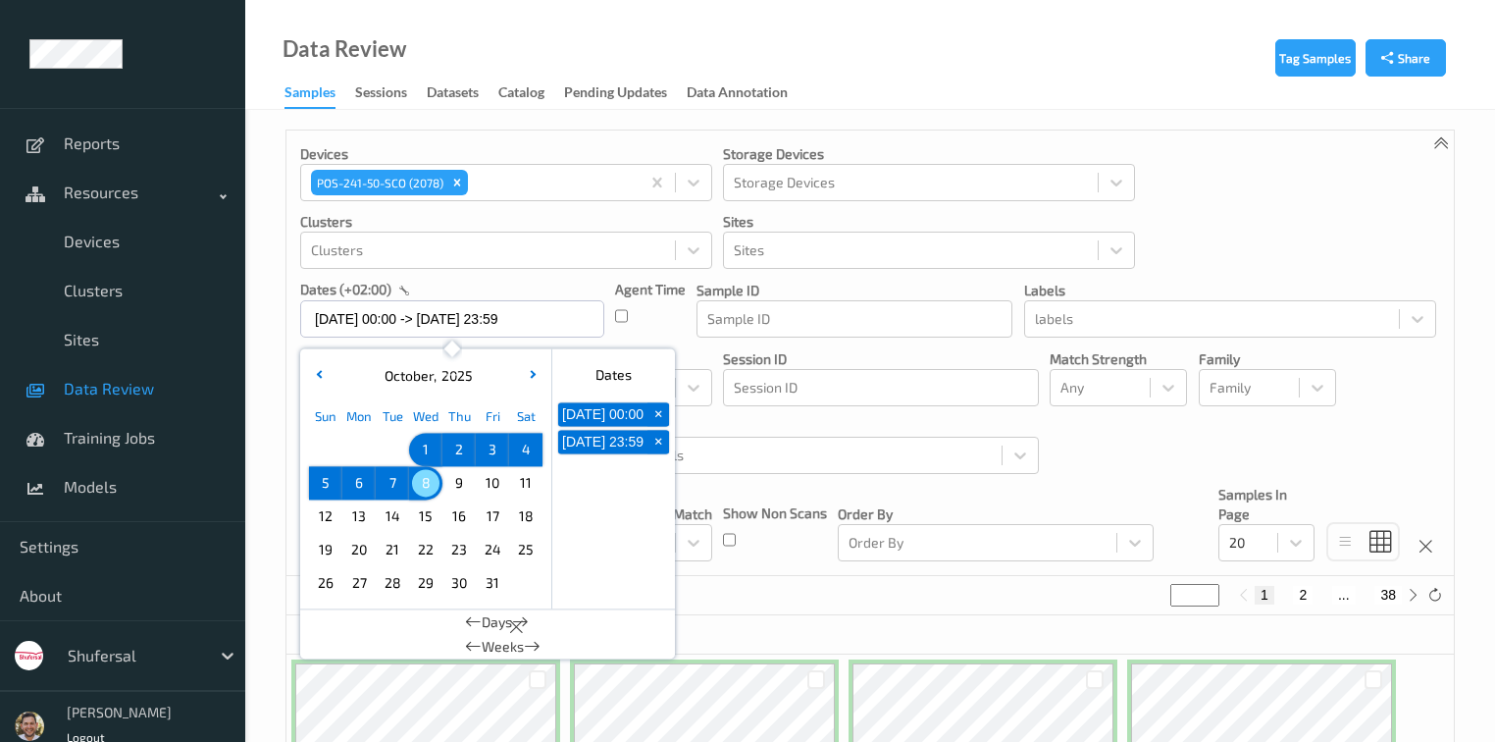
click at [1167, 421] on div "Devices POS-241-50-SCO (2078) Storage Devices Storage Devices Clusters Clusters…" at bounding box center [870, 352] width 1168 height 445
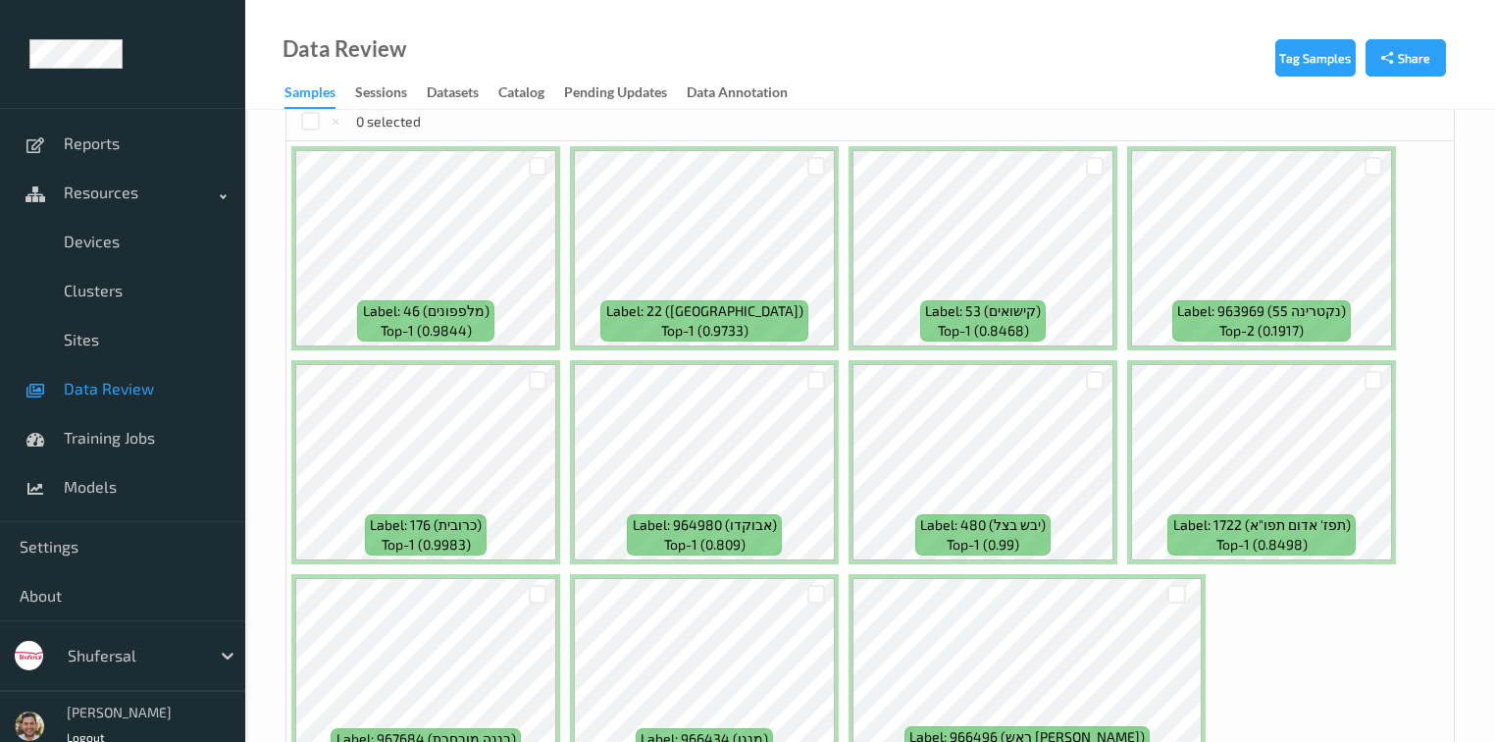
scroll to position [549, 0]
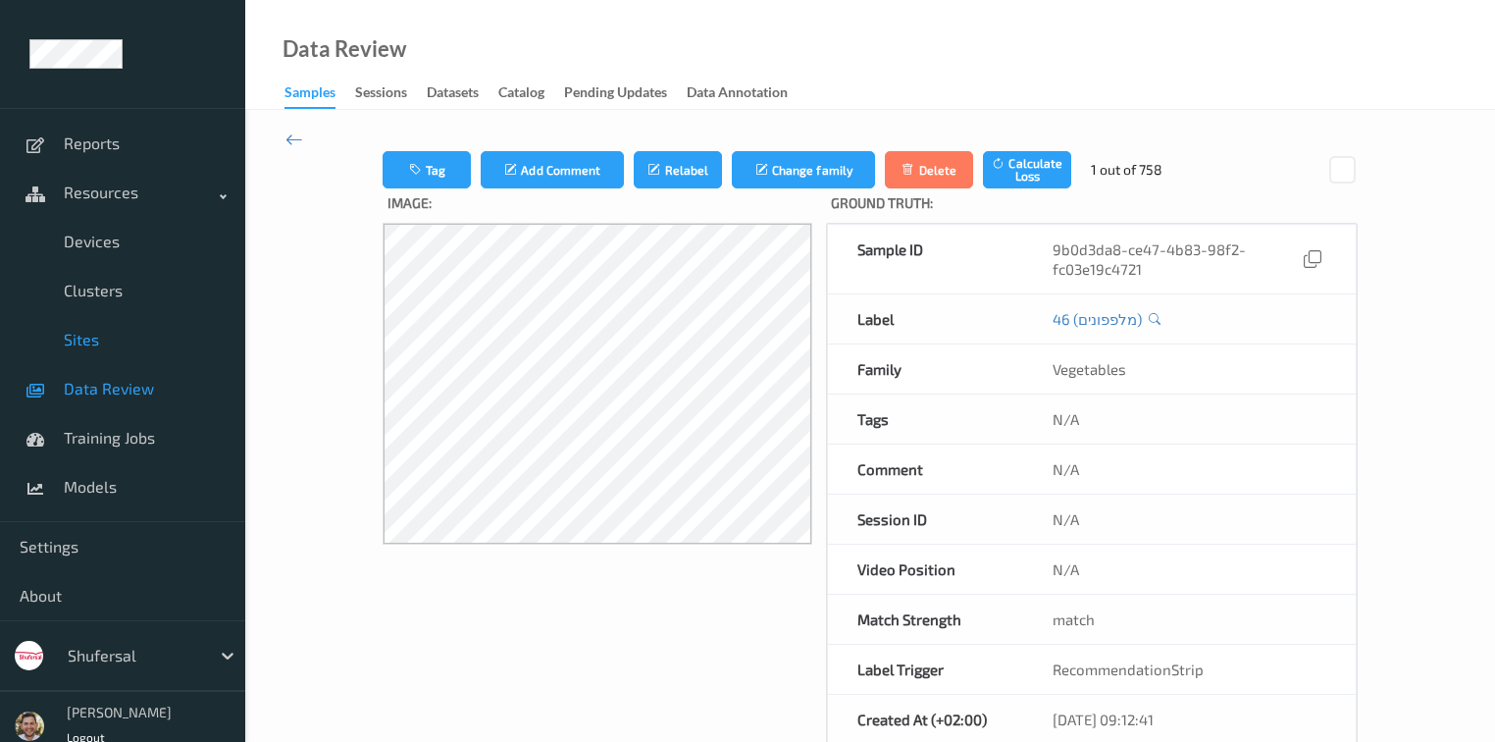
drag, startPoint x: 114, startPoint y: 383, endPoint x: 156, endPoint y: 314, distance: 80.6
click at [114, 383] on span "Data Review" at bounding box center [145, 389] width 162 height 20
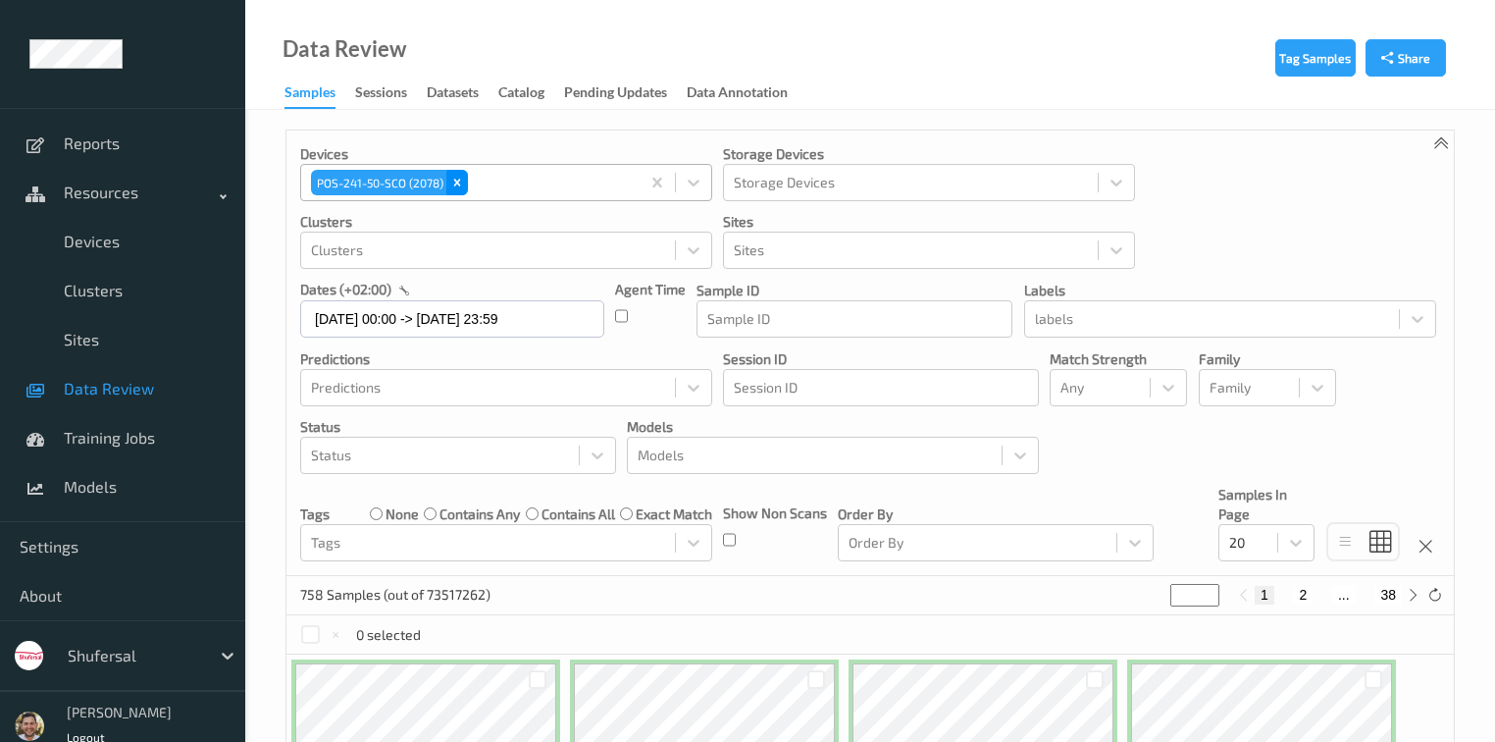
click at [461, 184] on icon "Remove POS-241-50-SCO (2078)" at bounding box center [457, 183] width 14 height 14
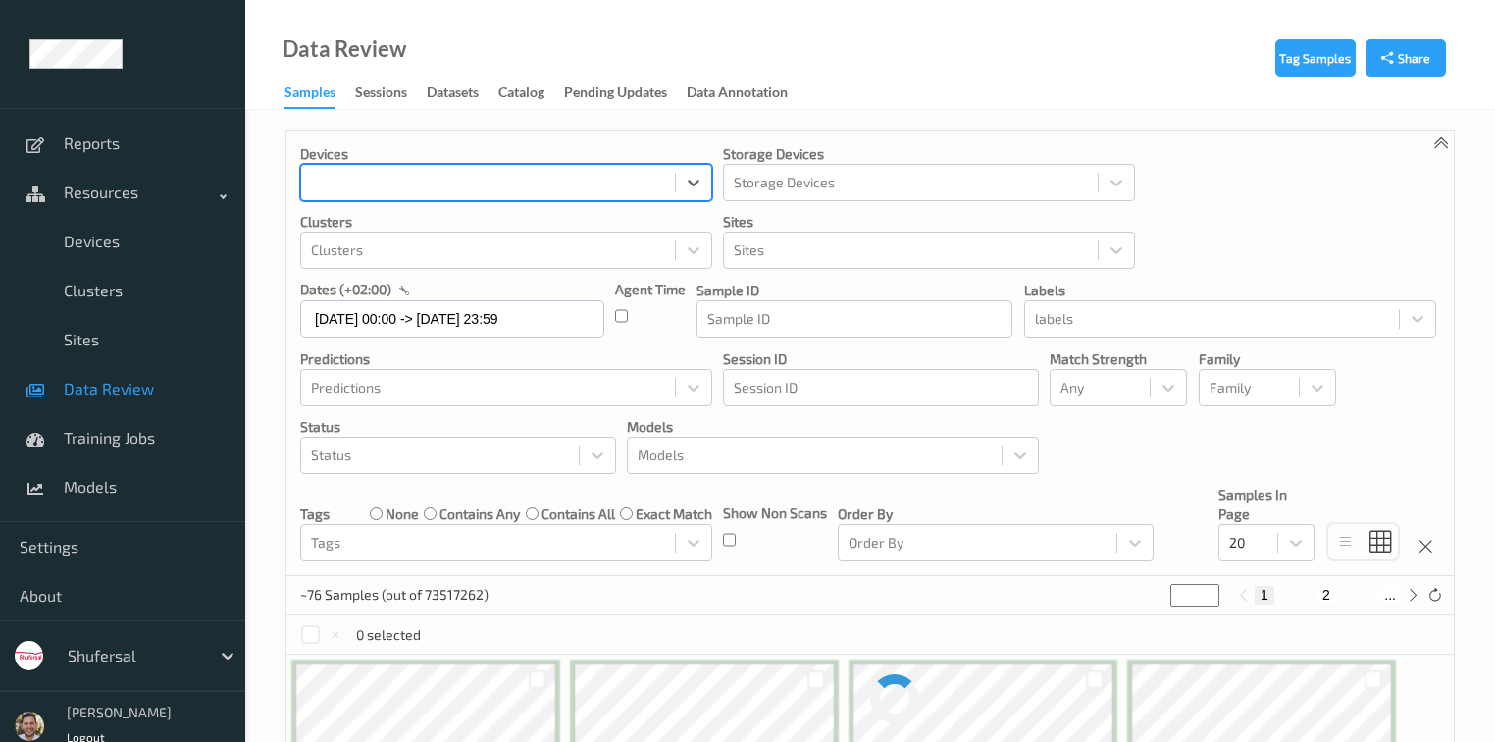
click at [461, 184] on div at bounding box center [488, 183] width 354 height 24
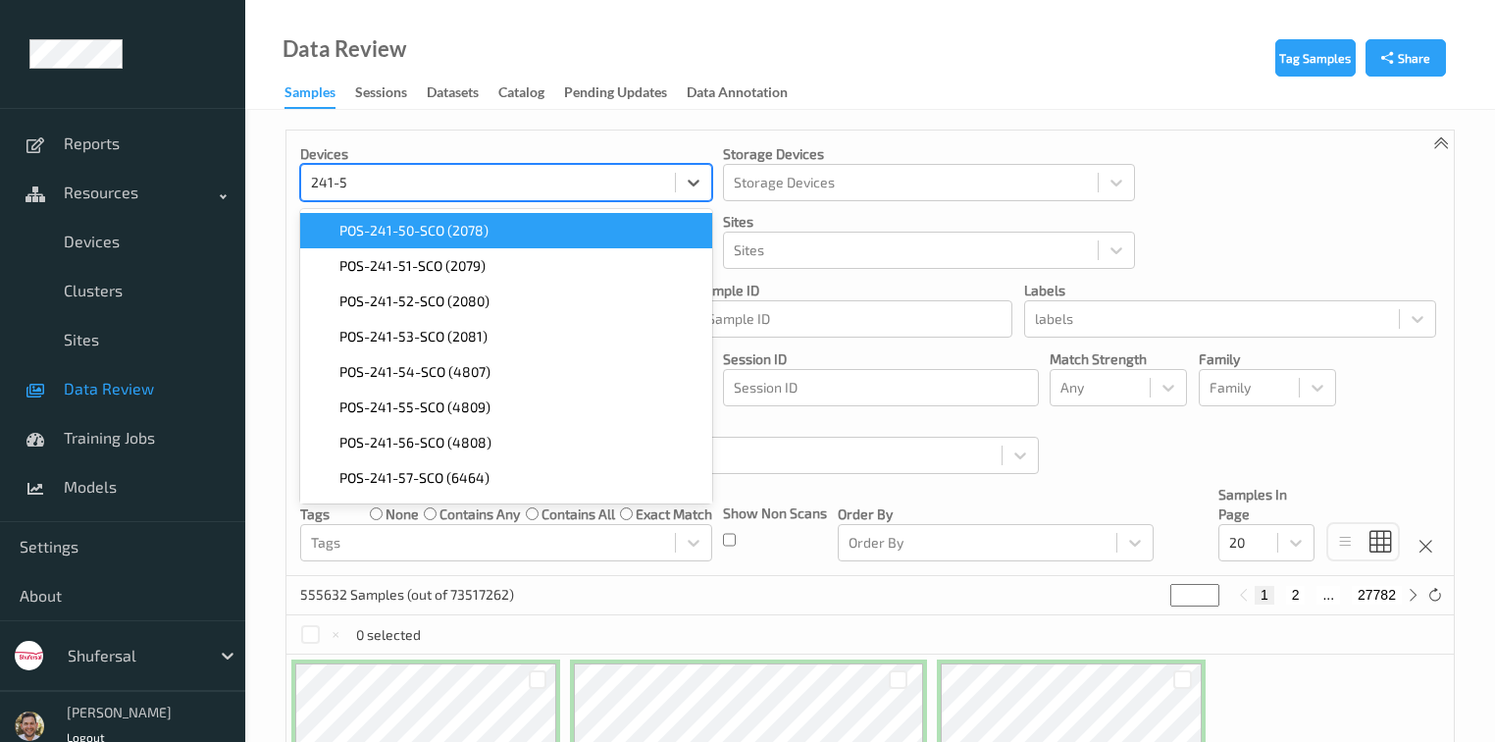
type input "241-55"
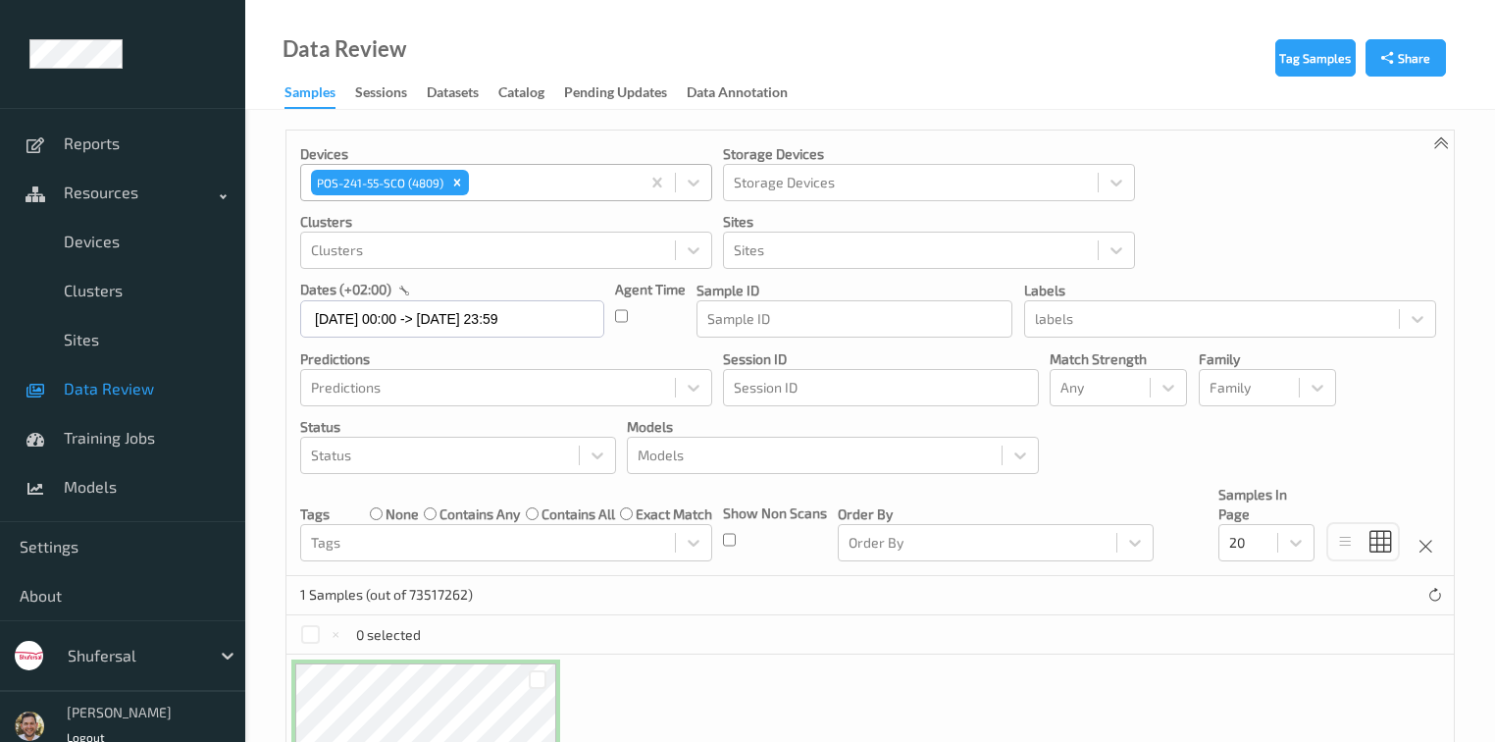
click at [847, 127] on div "Tag Samples Share Devices POS-241-55-SCO (4809) Storage Devices Storage Devices…" at bounding box center [870, 529] width 1250 height 839
click at [130, 236] on span "Devices" at bounding box center [145, 242] width 162 height 20
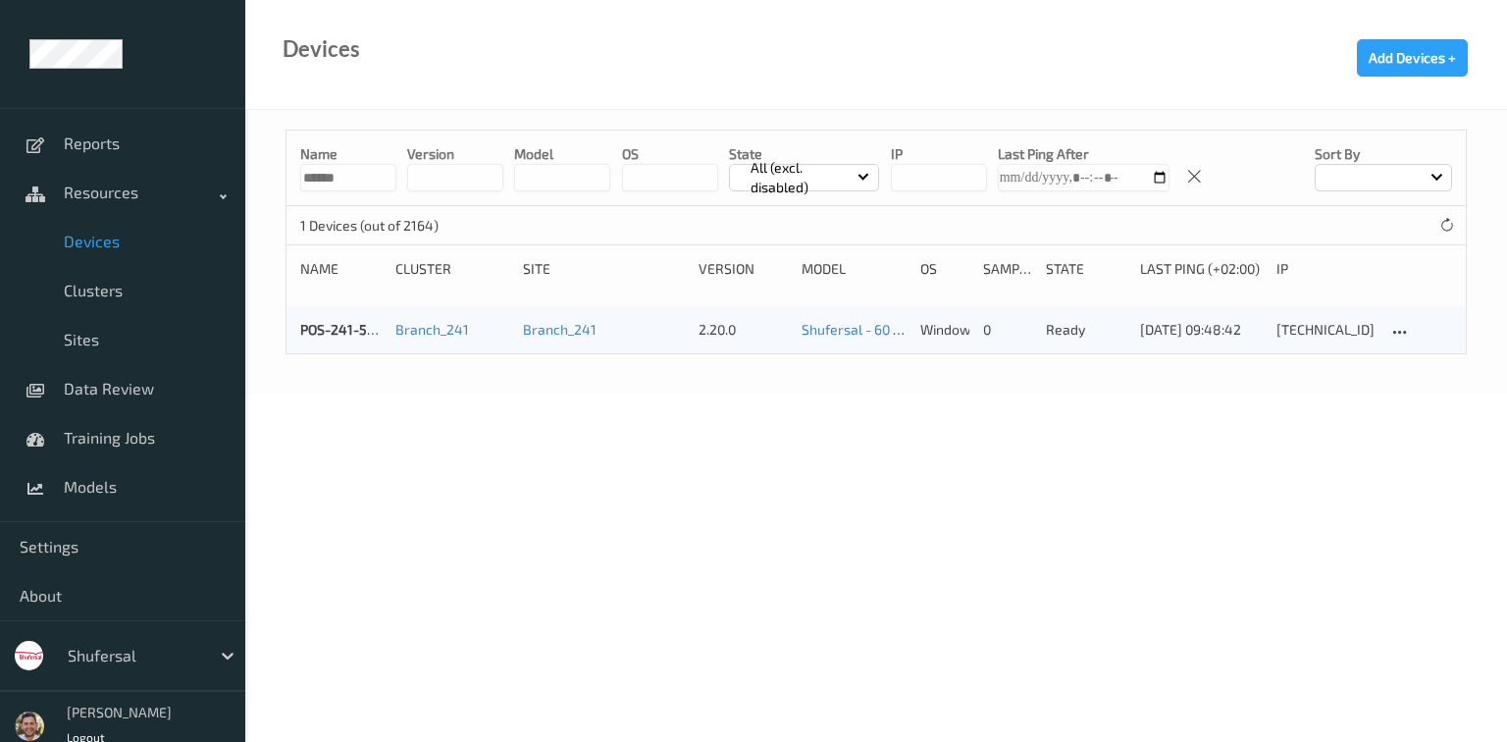
click at [380, 183] on input "******" at bounding box center [348, 177] width 96 height 27
click at [382, 182] on input "******" at bounding box center [348, 177] width 96 height 27
type input "******"
click at [314, 320] on div "POS-266-42-SCO" at bounding box center [340, 330] width 81 height 20
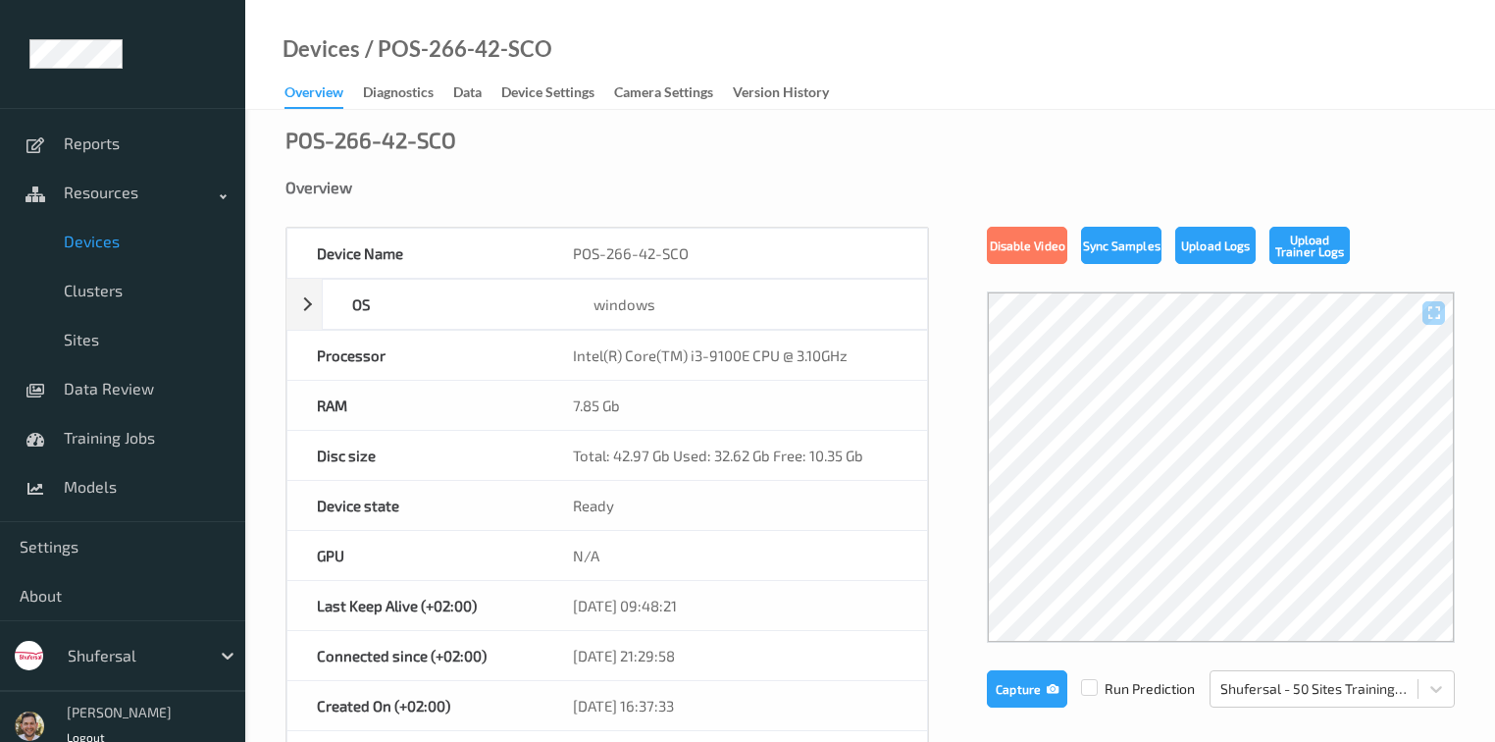
click at [89, 665] on div at bounding box center [134, 656] width 132 height 24
type input "re"
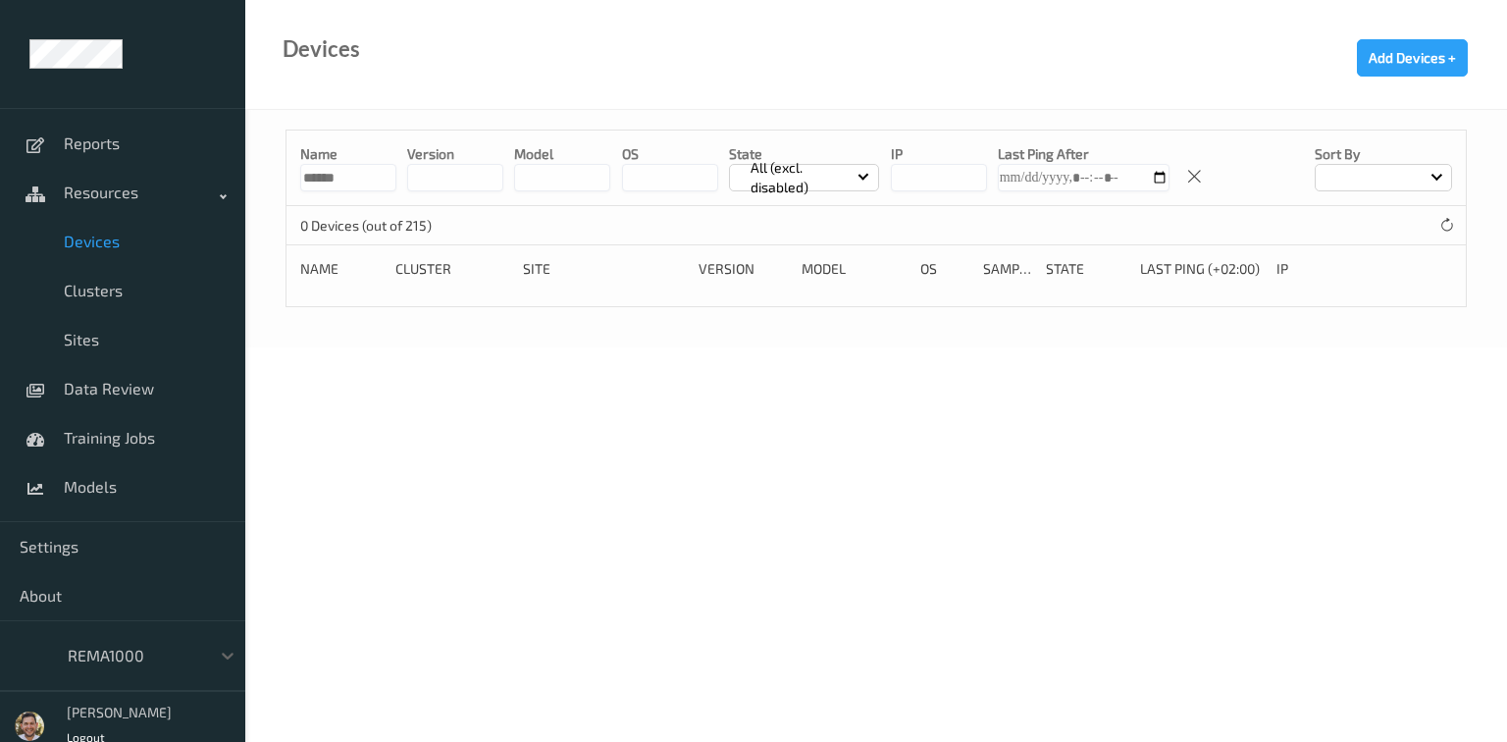
click at [369, 174] on input "******" at bounding box center [348, 177] width 96 height 27
click at [364, 173] on input "******" at bounding box center [348, 177] width 96 height 27
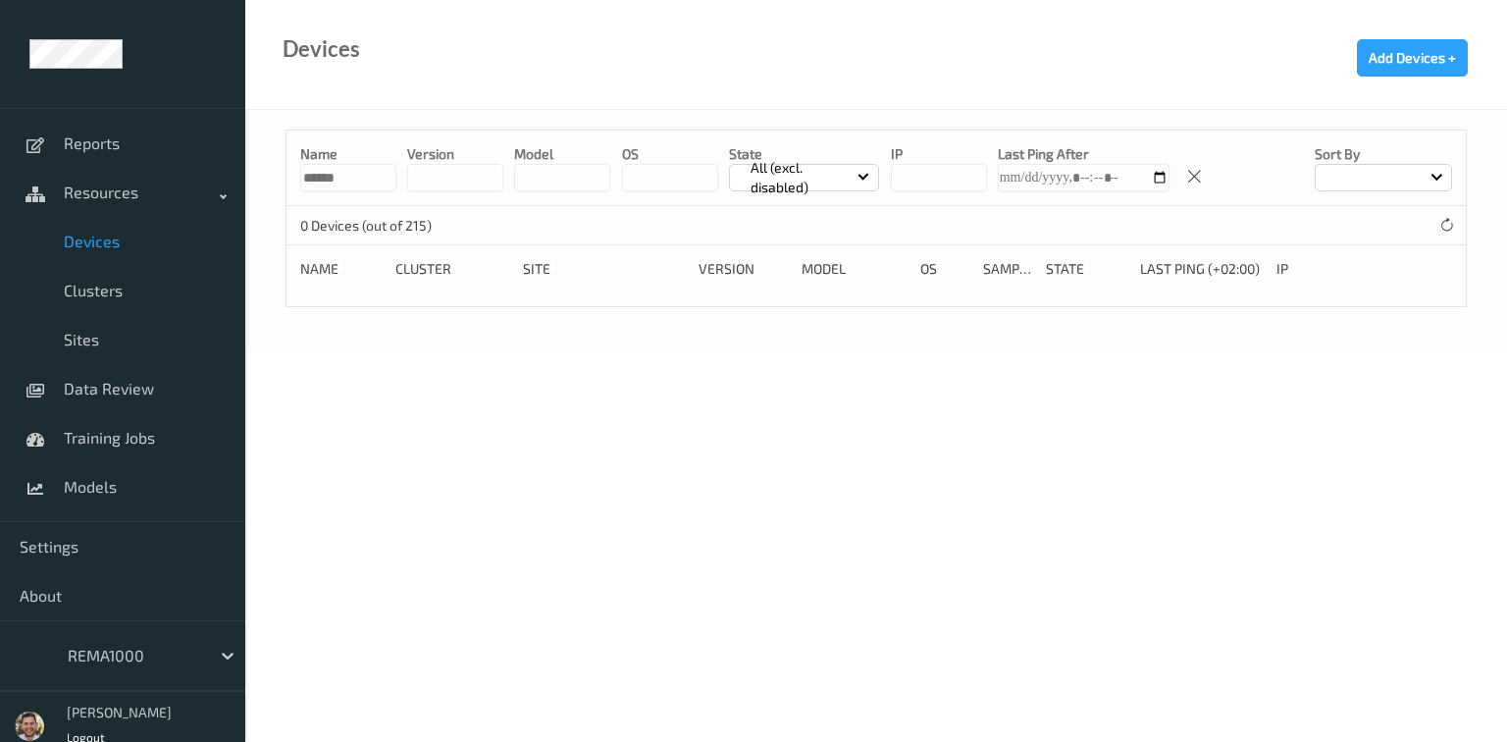
click at [364, 173] on input "******" at bounding box center [348, 177] width 96 height 27
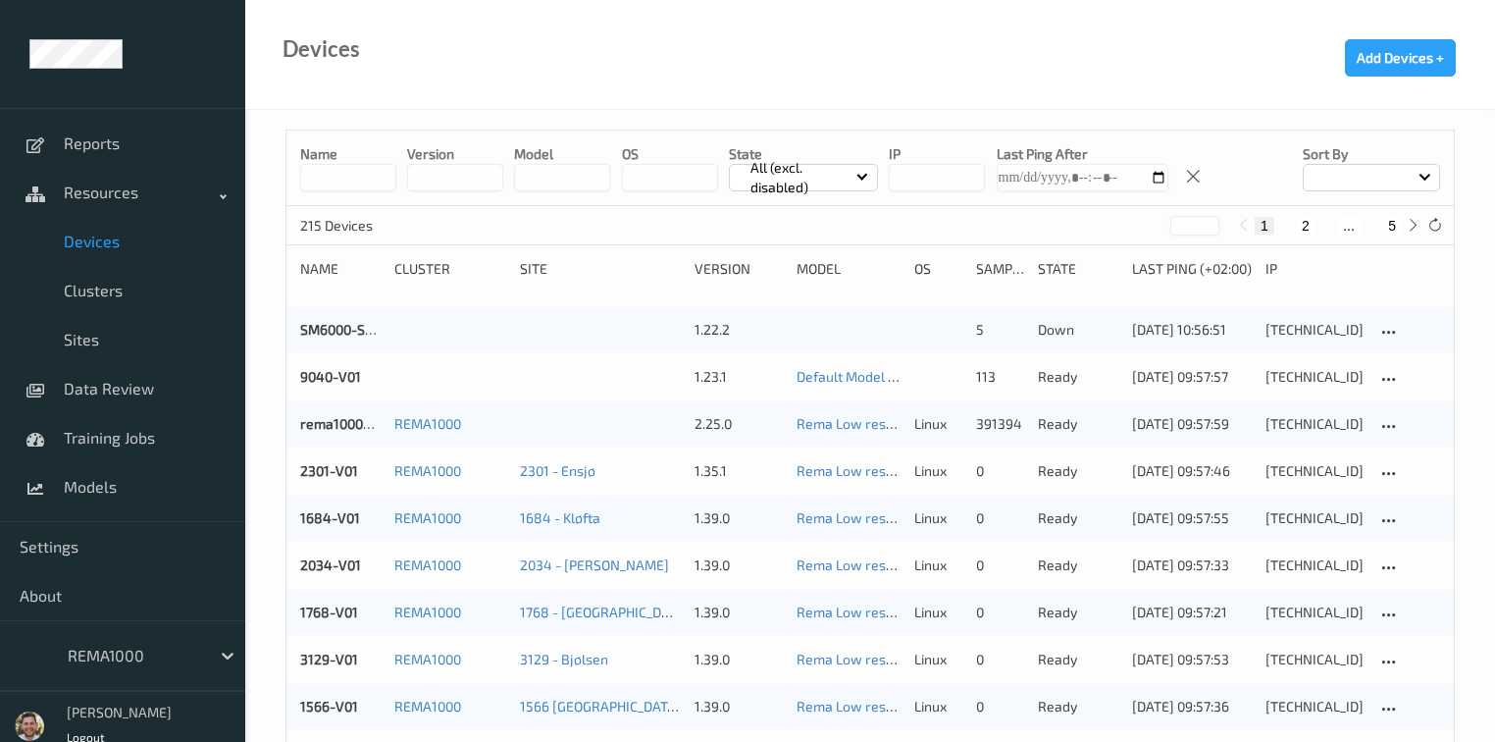
click at [1398, 224] on button "5" at bounding box center [1392, 226] width 20 height 18
type input "*"
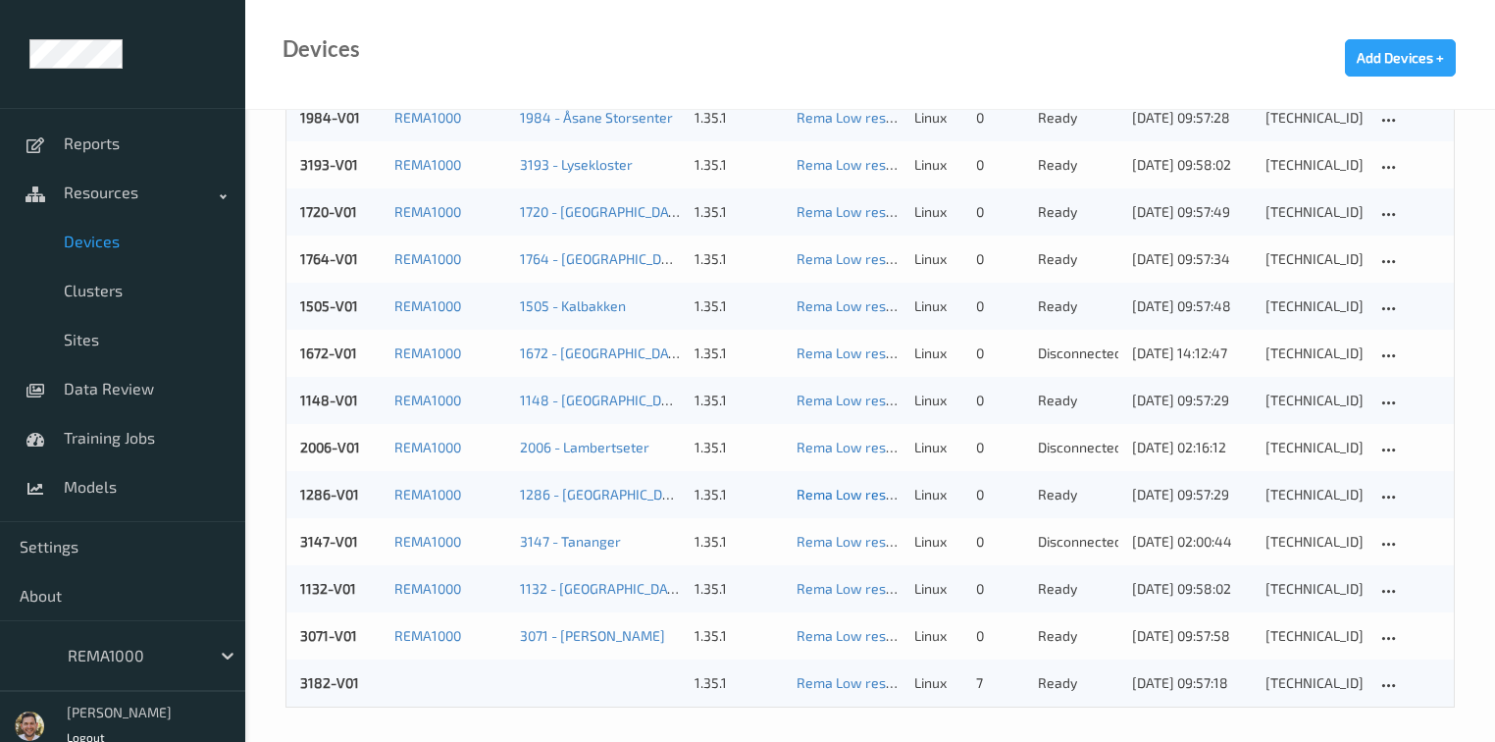
scroll to position [311, 0]
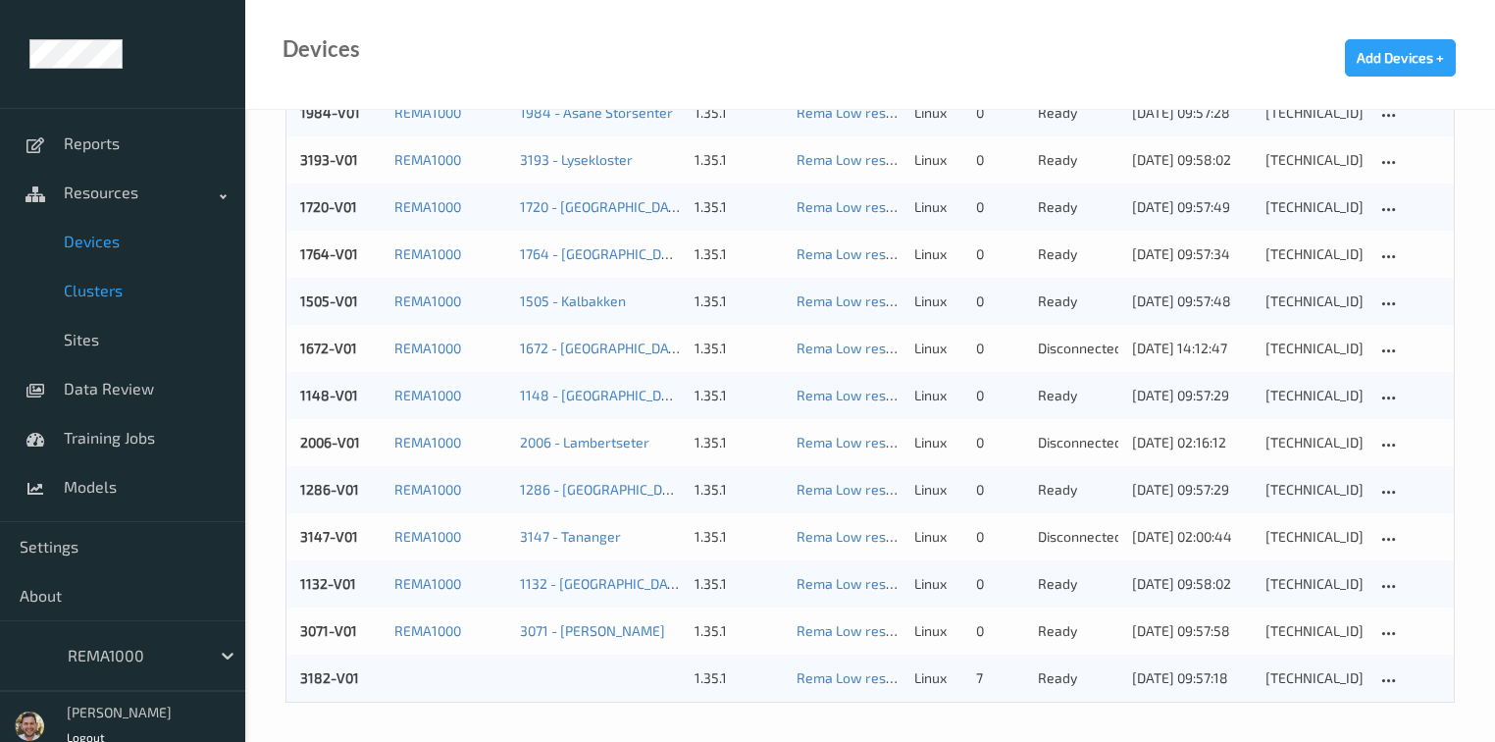
click at [112, 302] on link "Clusters" at bounding box center [122, 290] width 245 height 49
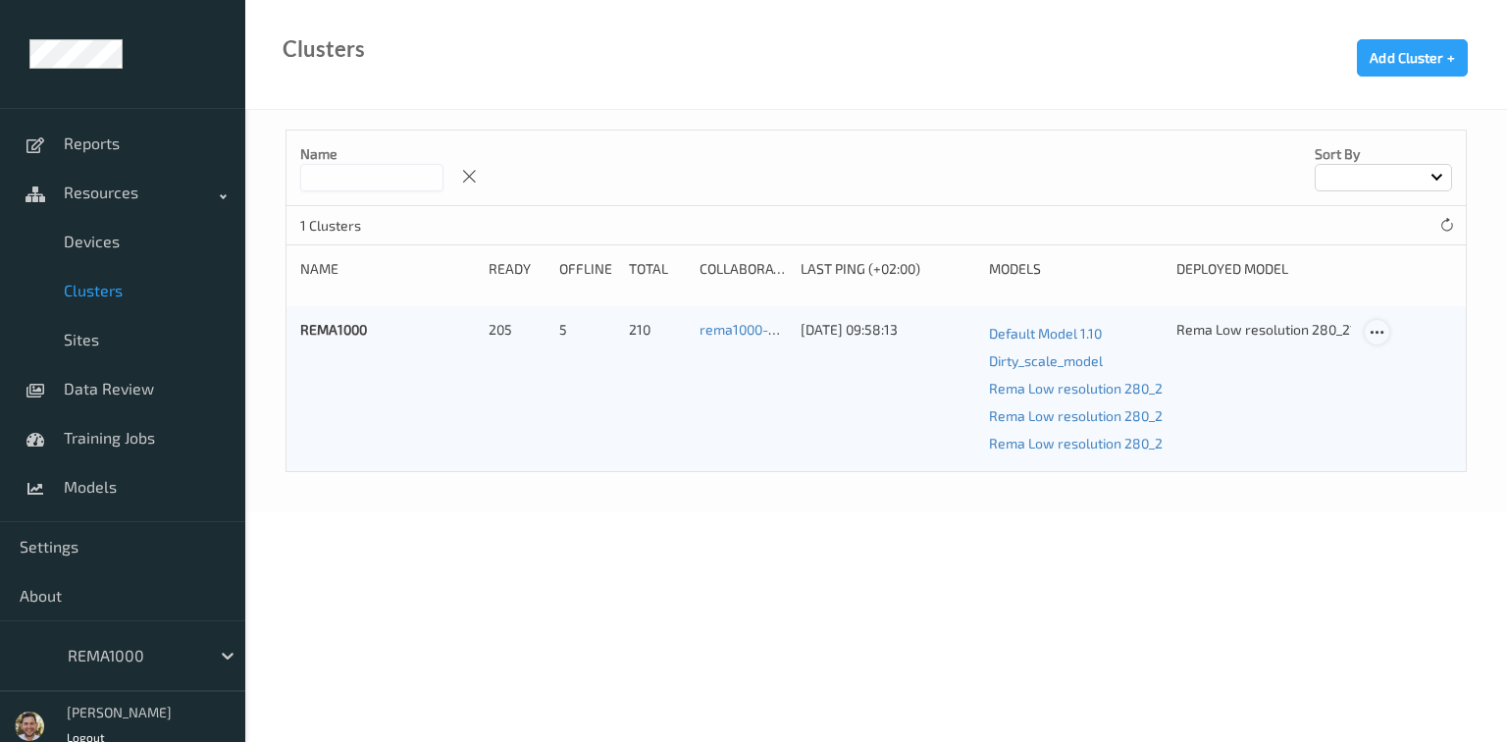
click at [1382, 330] on icon at bounding box center [1377, 333] width 17 height 18
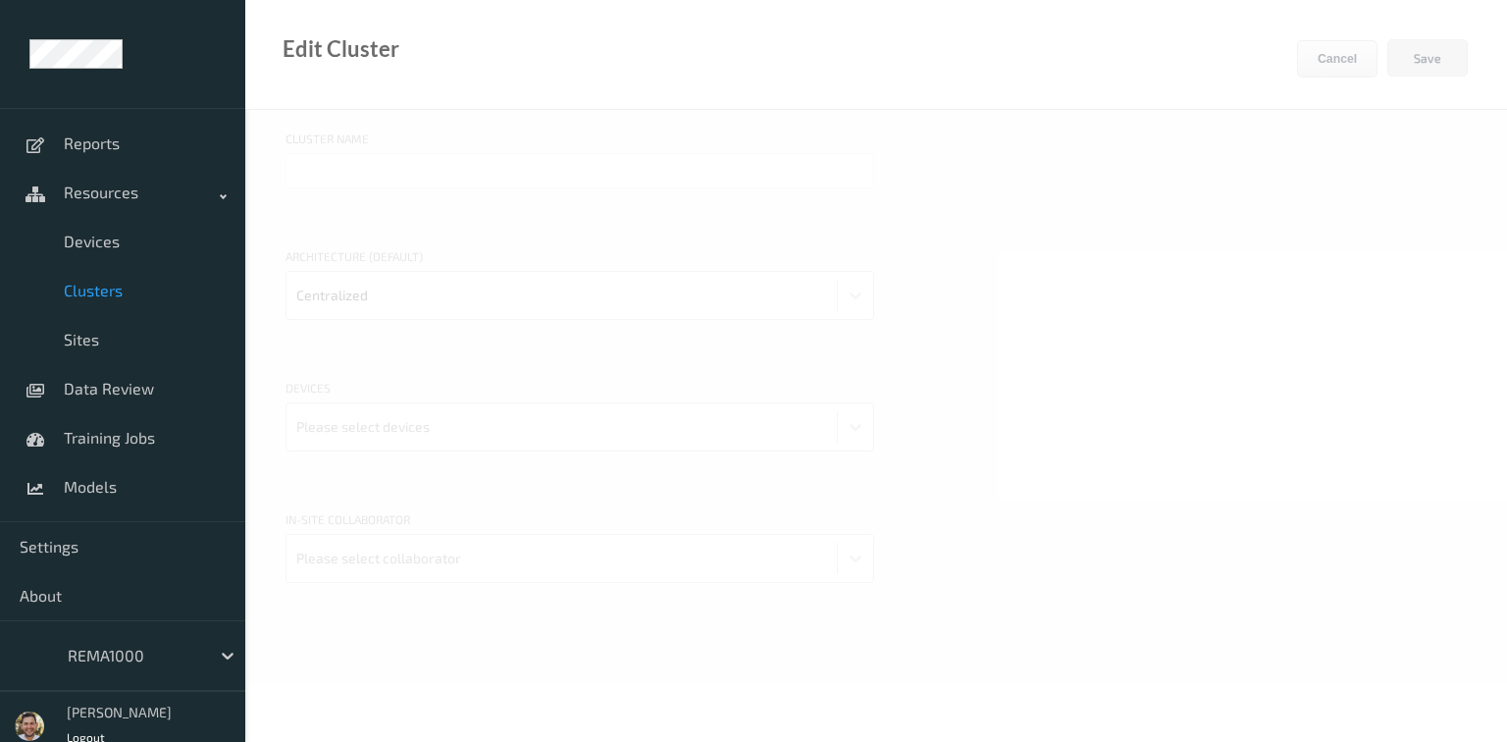
type input "REMA1000"
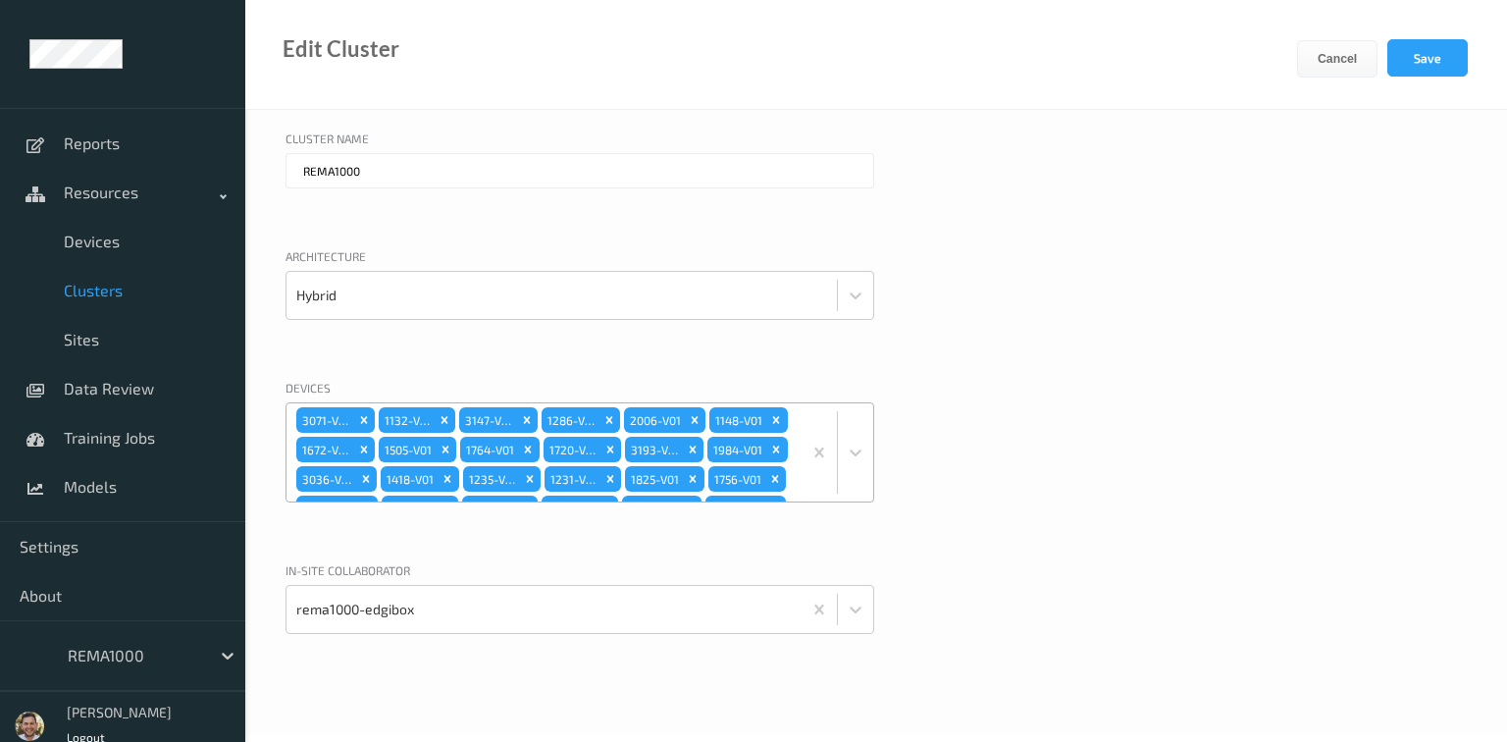
click at [740, 451] on div "3071-V01 1132-V01 3147-V01 1286-V01 2006-V01 1148-V01 1672-V01 1505-V01 1764-V0…" at bounding box center [543, 452] width 515 height 98
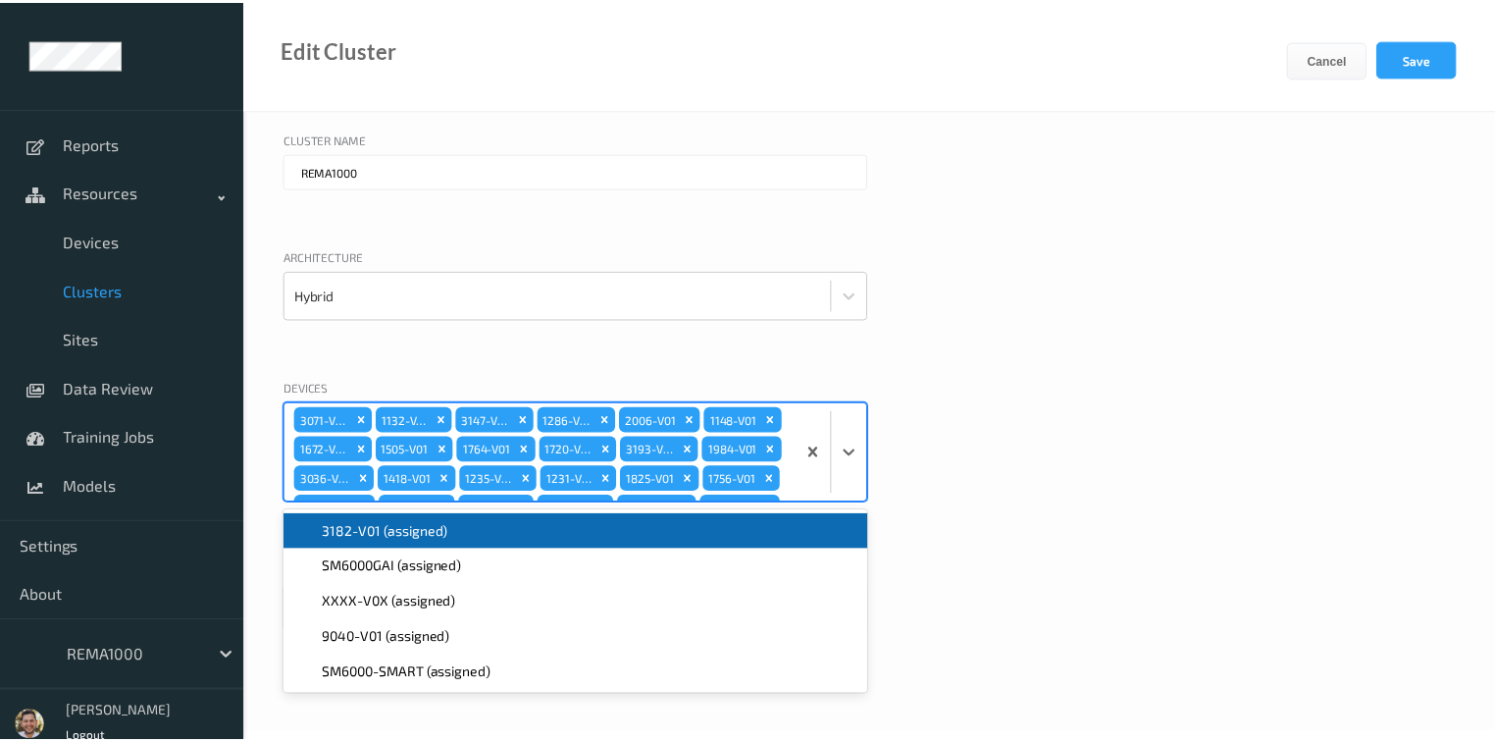
scroll to position [1097, 0]
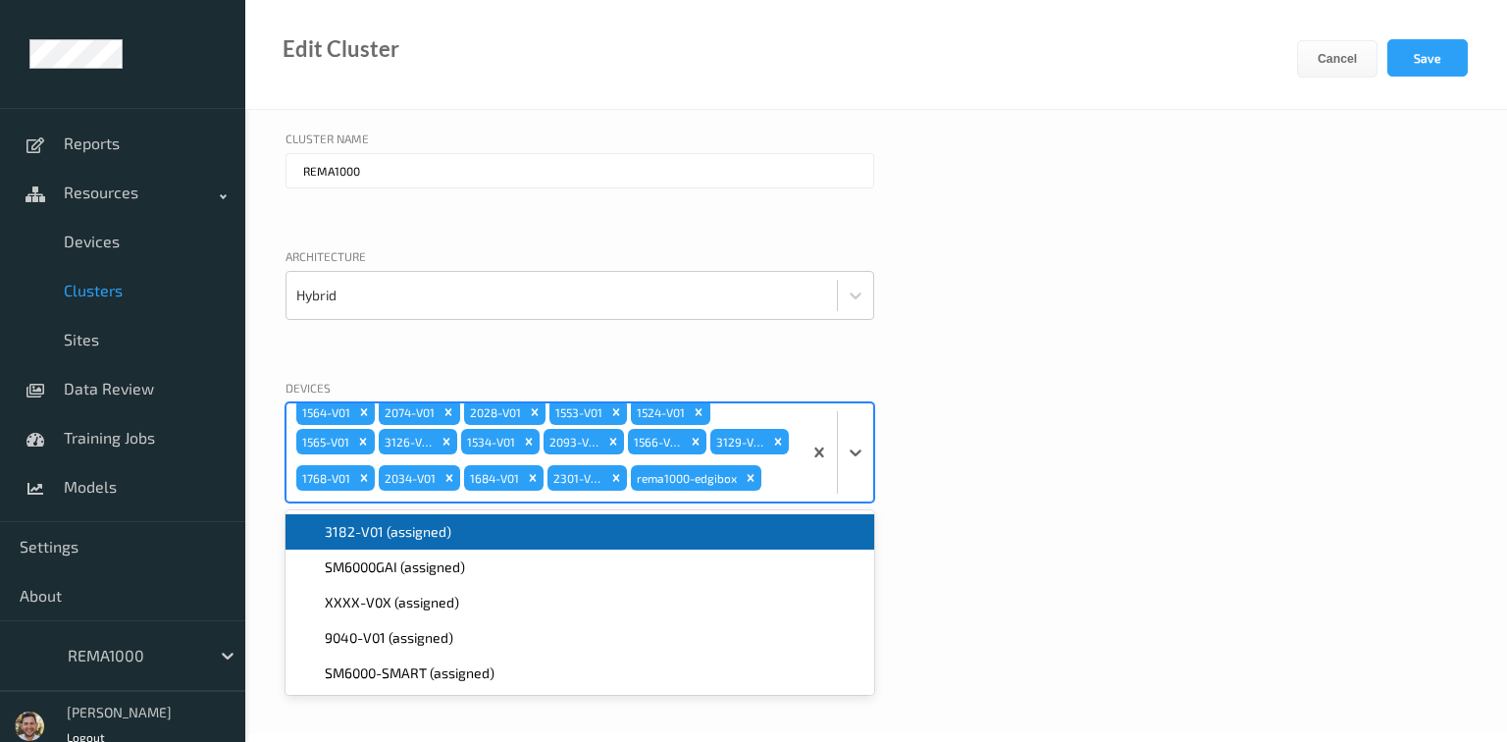
click at [362, 526] on span "3182-V01 (assigned)" at bounding box center [388, 532] width 127 height 20
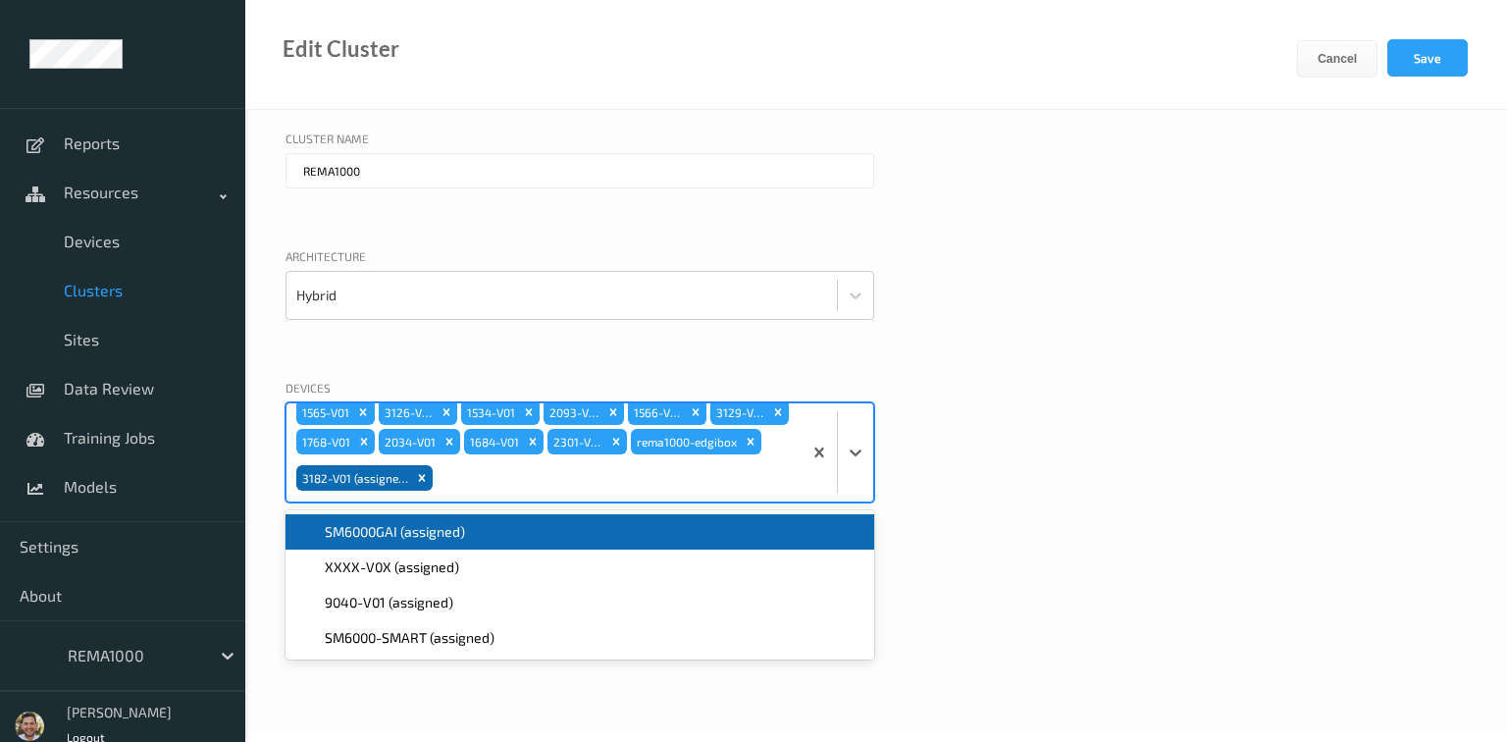
click at [1135, 393] on div "Devices option 3182-V01 (assigned), selected. option SM6000GAI (assigned) focus…" at bounding box center [876, 465] width 1181 height 173
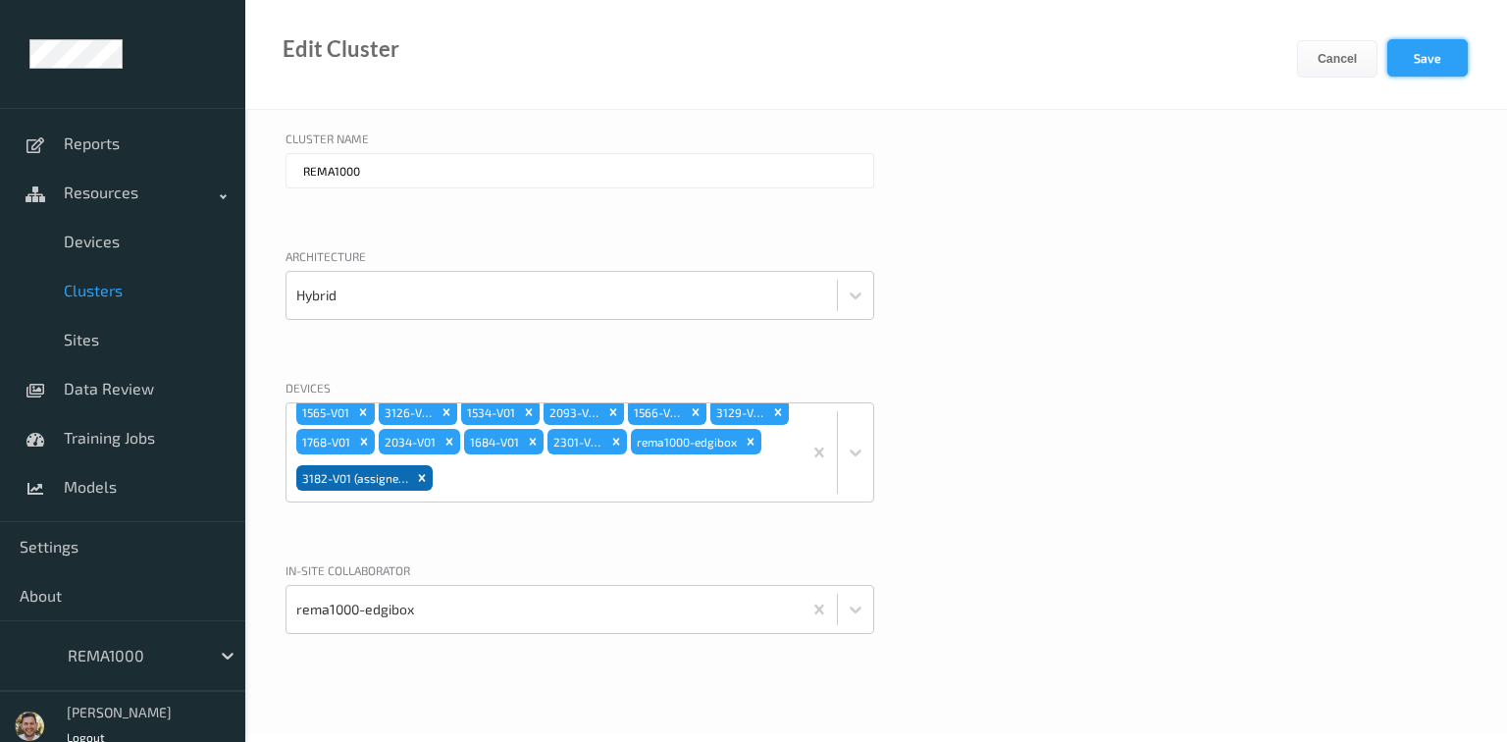
click at [1403, 60] on button "Save" at bounding box center [1427, 57] width 80 height 37
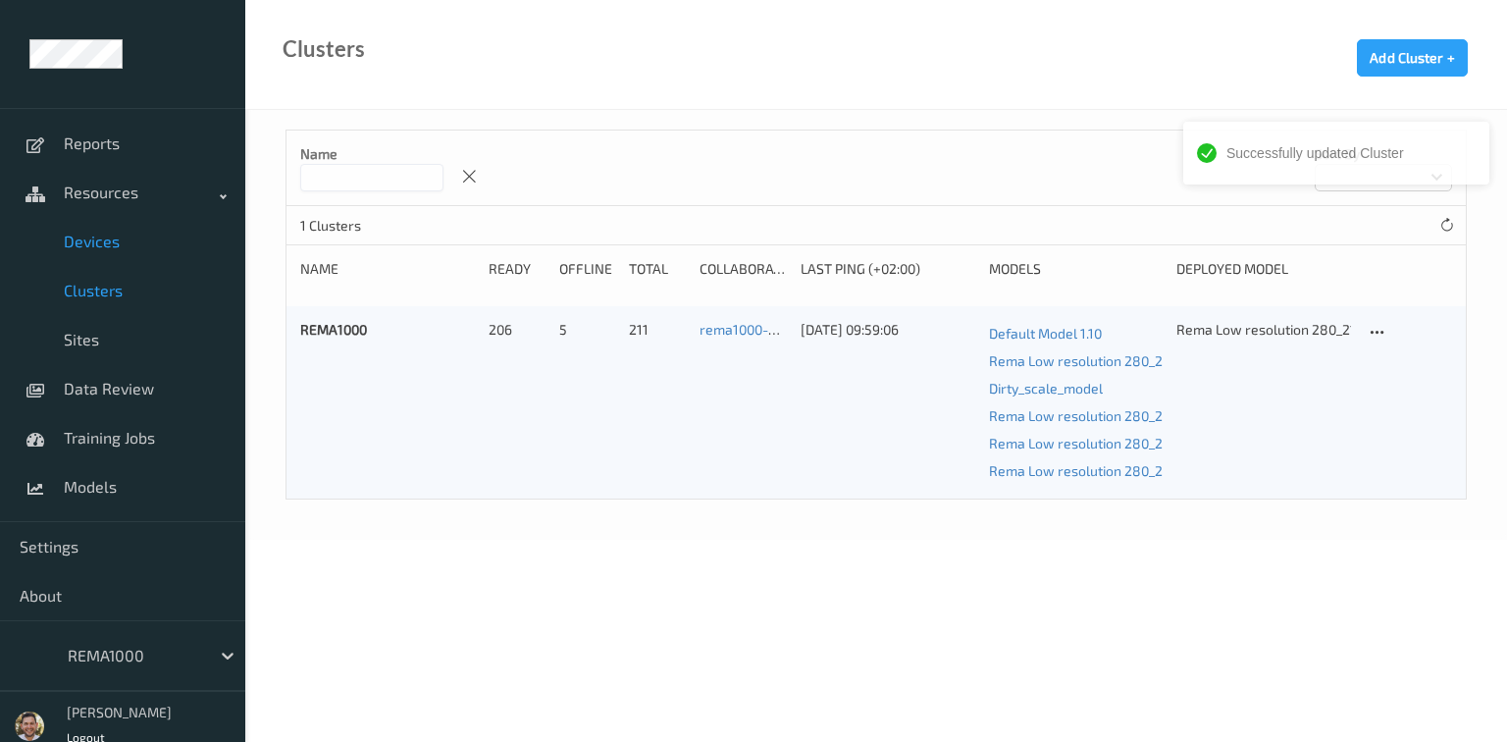
click at [114, 234] on span "Devices" at bounding box center [145, 242] width 162 height 20
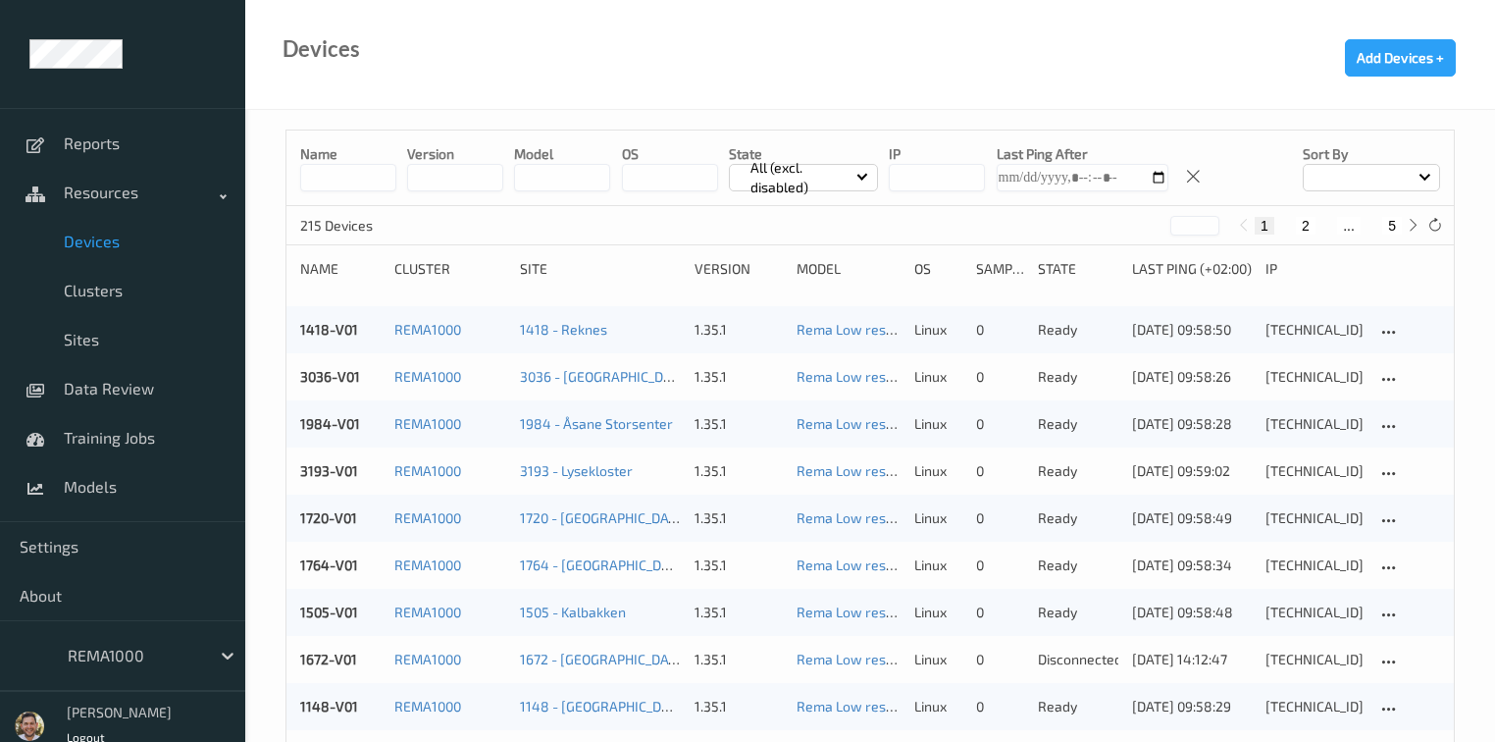
click at [1397, 224] on button "5" at bounding box center [1392, 226] width 20 height 18
type input "*"
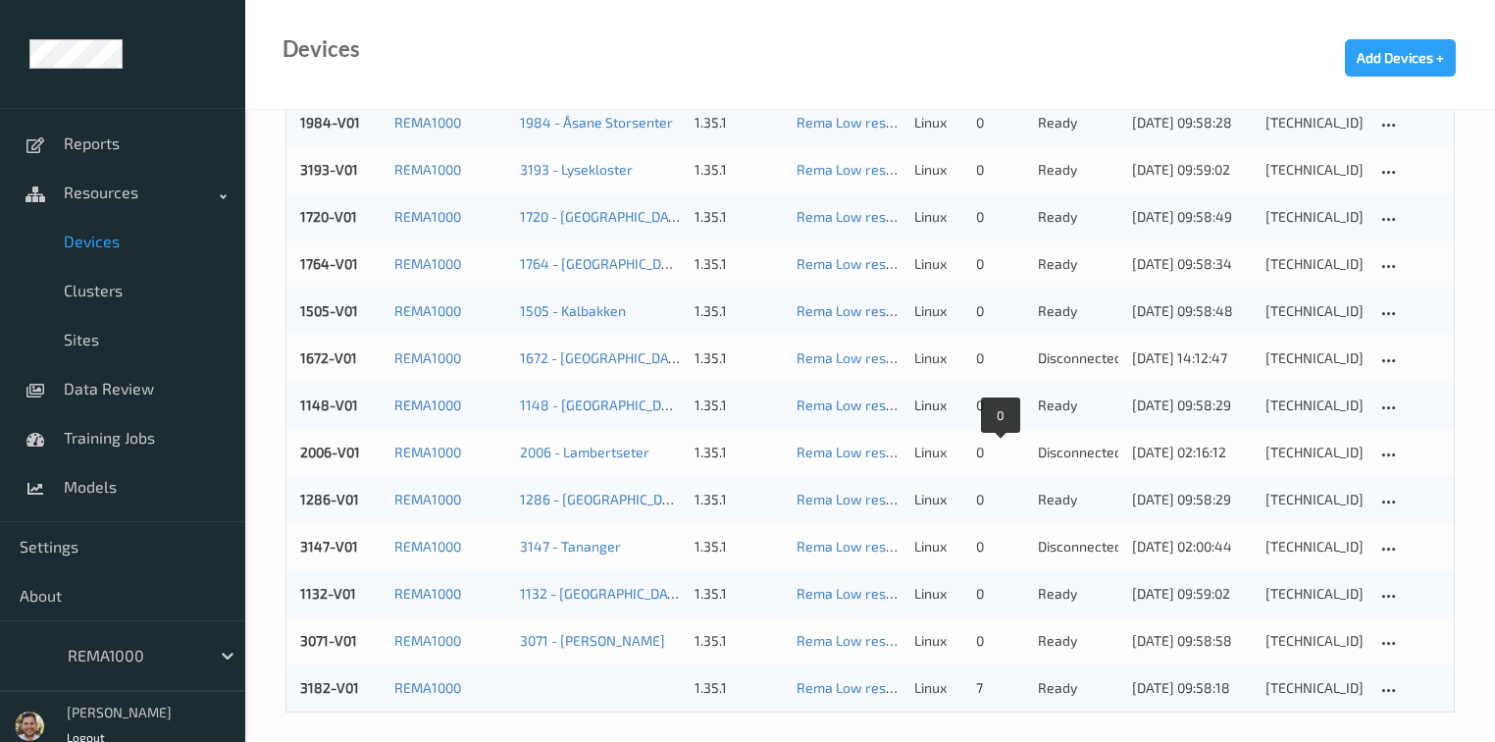
scroll to position [311, 0]
